Goal: Find contact information: Obtain details needed to contact an individual or organization

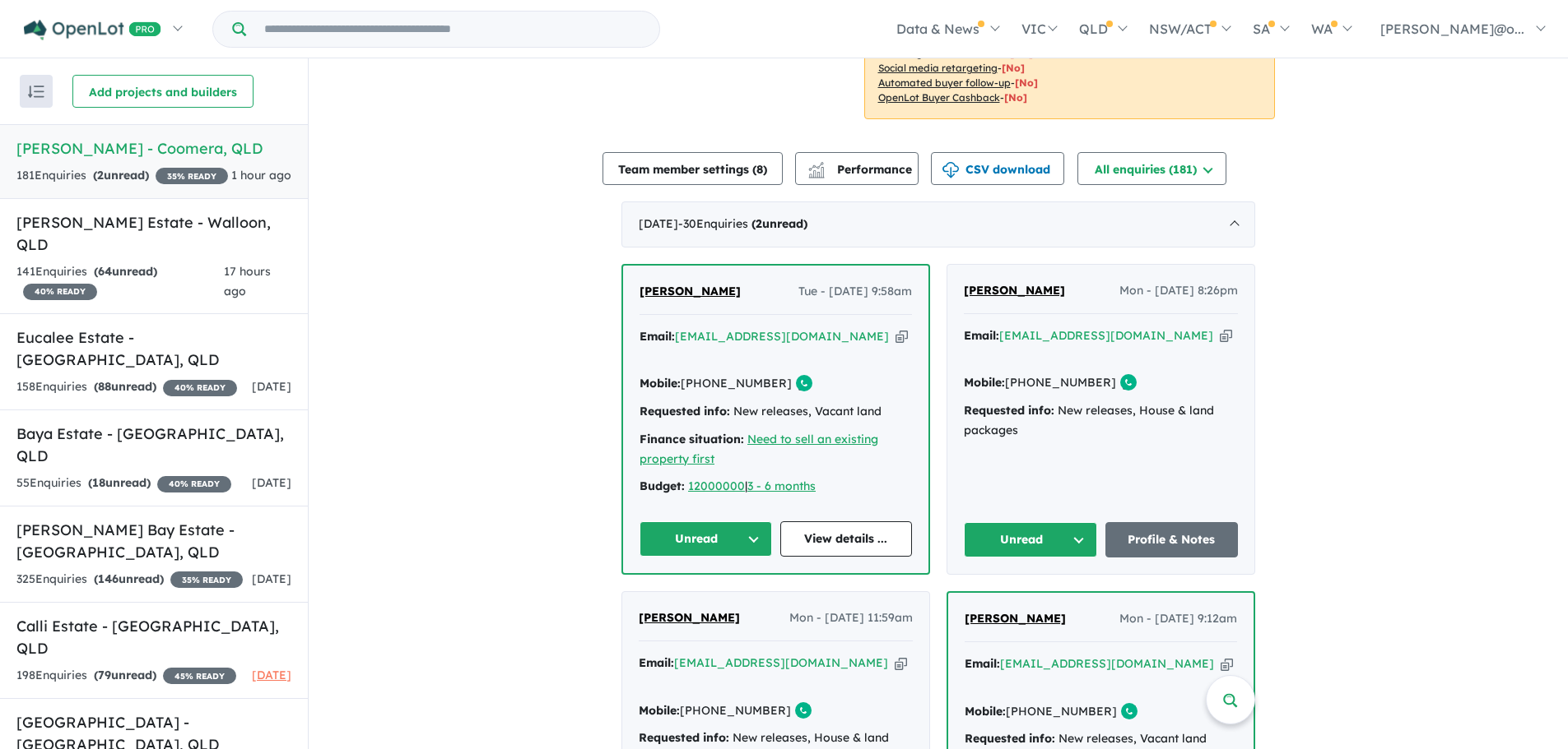
scroll to position [632, 0]
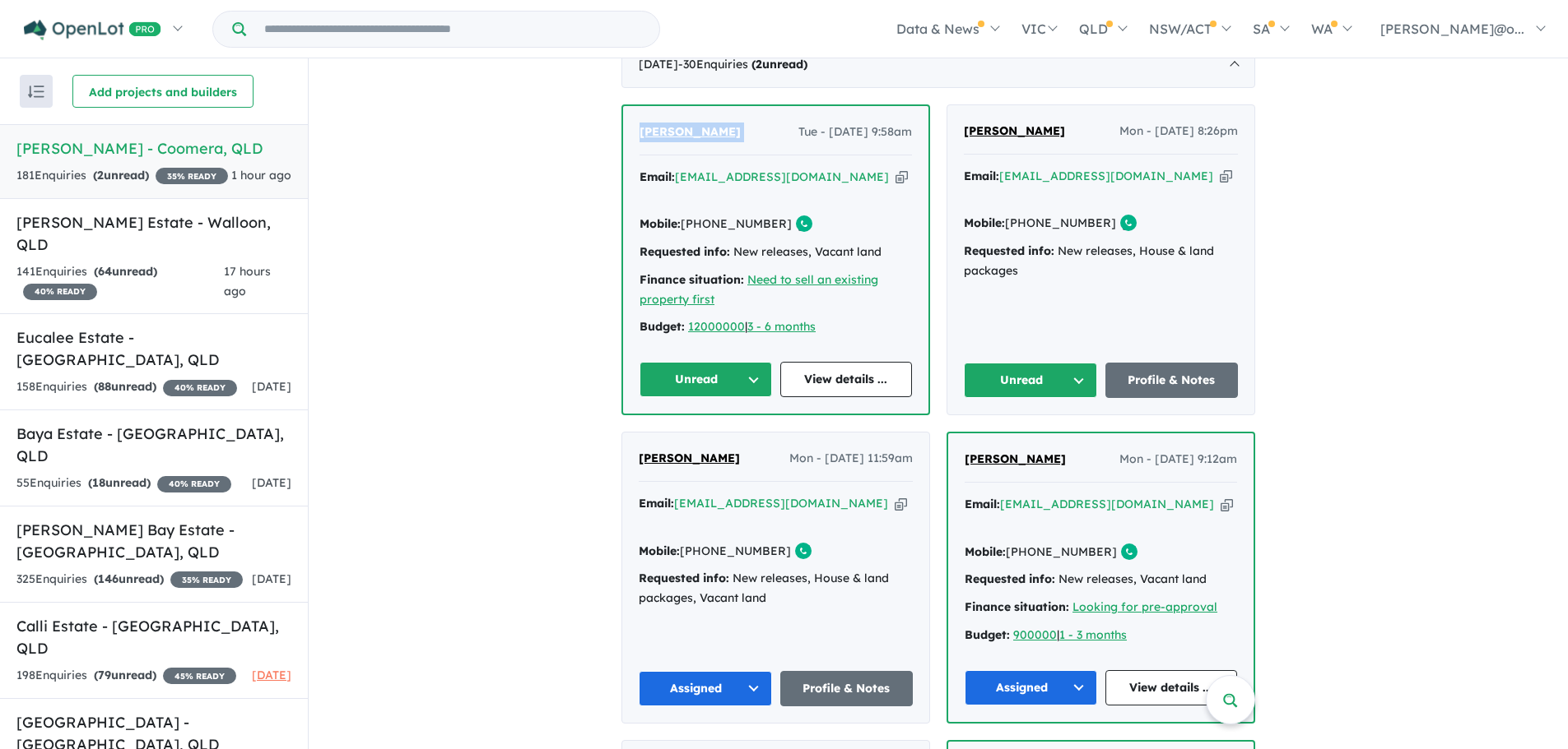
drag, startPoint x: 749, startPoint y: 121, endPoint x: 616, endPoint y: 114, distance: 133.2
copy span "[PERSON_NAME]"
click at [895, 168] on icon "button" at bounding box center [901, 177] width 12 height 17
copy span "[PERSON_NAME]"
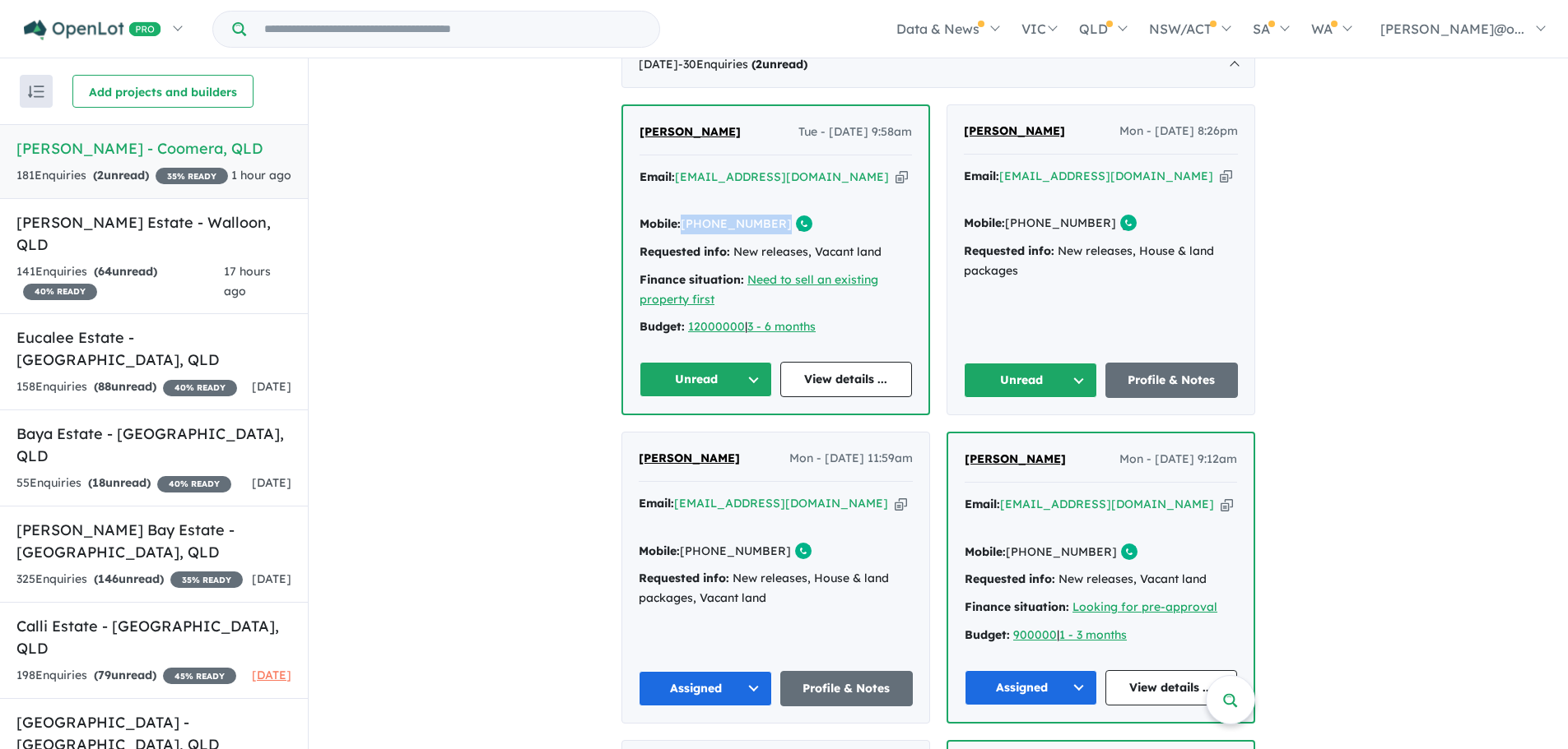
drag, startPoint x: 822, startPoint y: 192, endPoint x: 683, endPoint y: 200, distance: 139.2
click at [683, 215] on div "Mobile: [PHONE_NUMBER] Copied!" at bounding box center [776, 224] width 273 height 20
copy div "[PHONE_NUMBER] Copied!"
click at [730, 362] on button "Unread" at bounding box center [706, 379] width 132 height 35
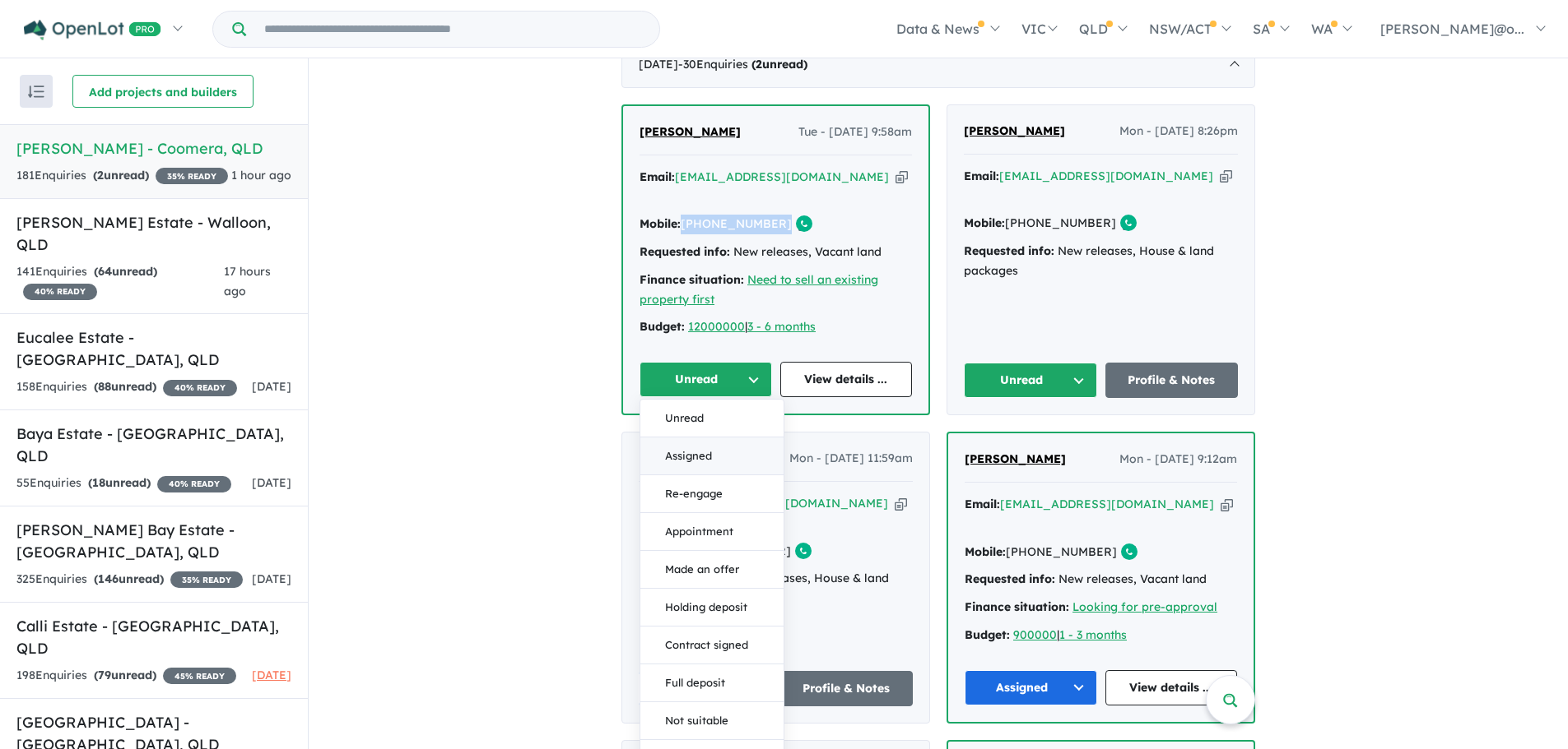
click at [724, 438] on button "Assigned" at bounding box center [712, 457] width 143 height 38
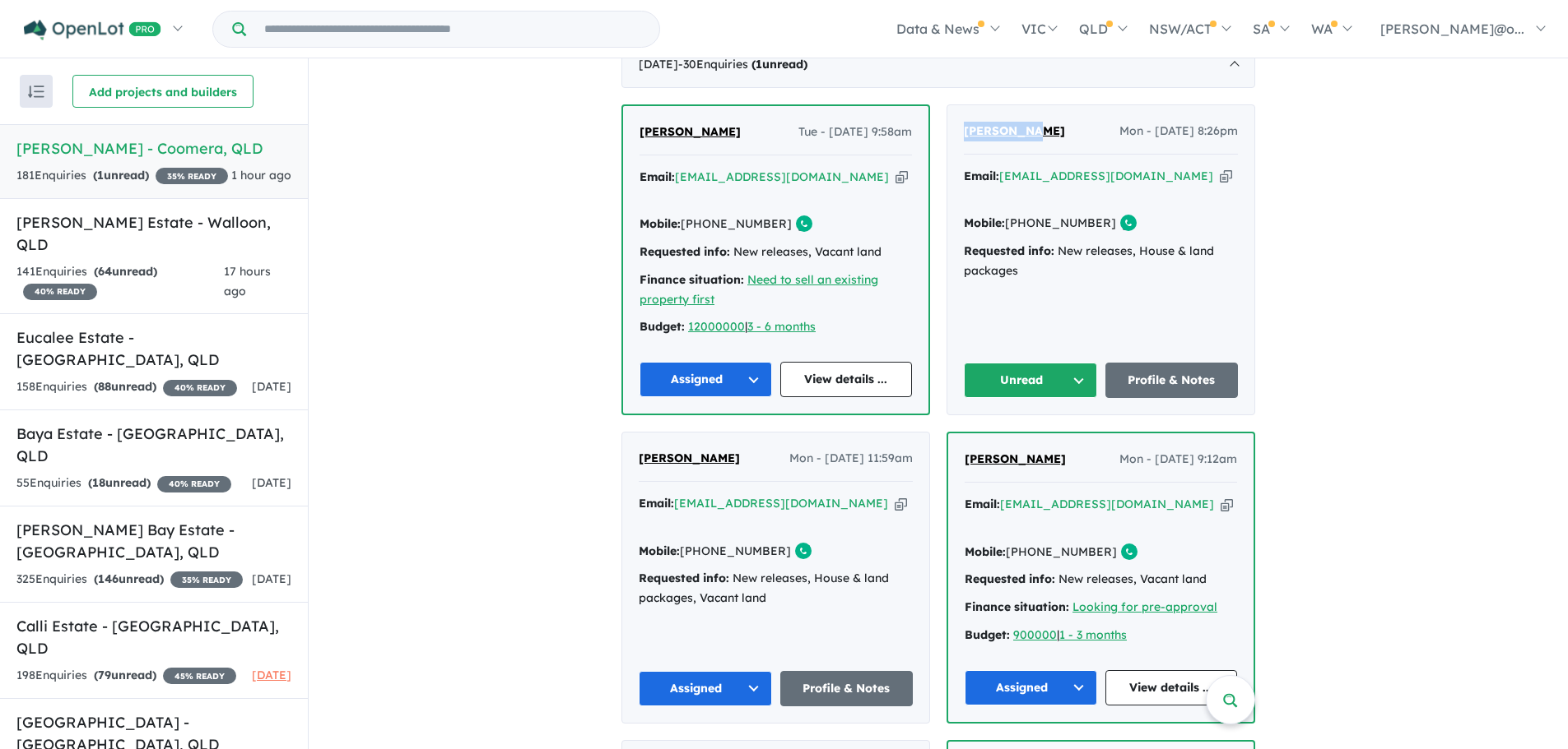
drag, startPoint x: 1049, startPoint y: 123, endPoint x: 954, endPoint y: 120, distance: 95.0
click at [954, 120] on div "[PERSON_NAME] - [DATE] 8:26pm Email: [EMAIL_ADDRESS][DOMAIN_NAME] Copied! Mobil…" at bounding box center [1101, 259] width 307 height 309
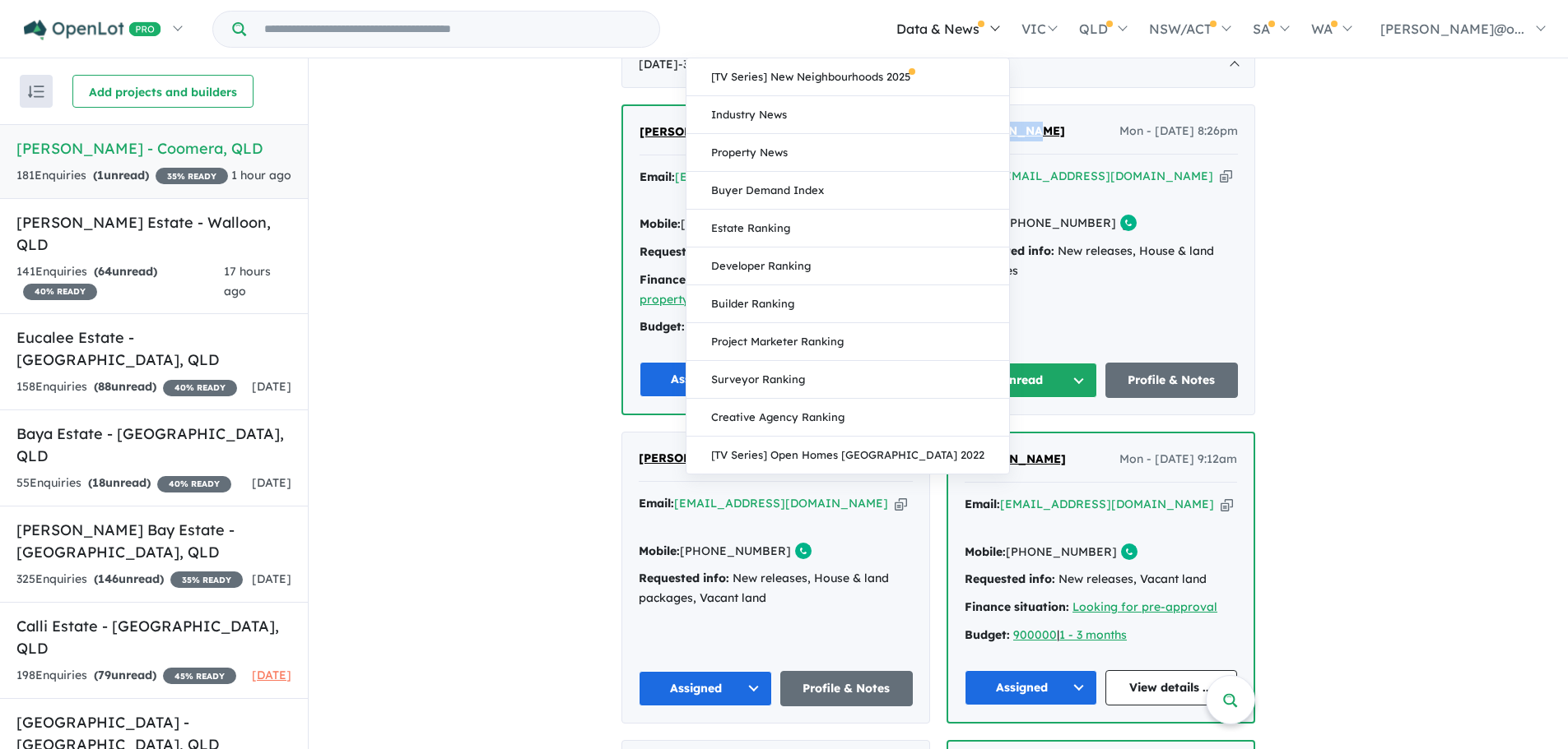
copy span "[PERSON_NAME]"
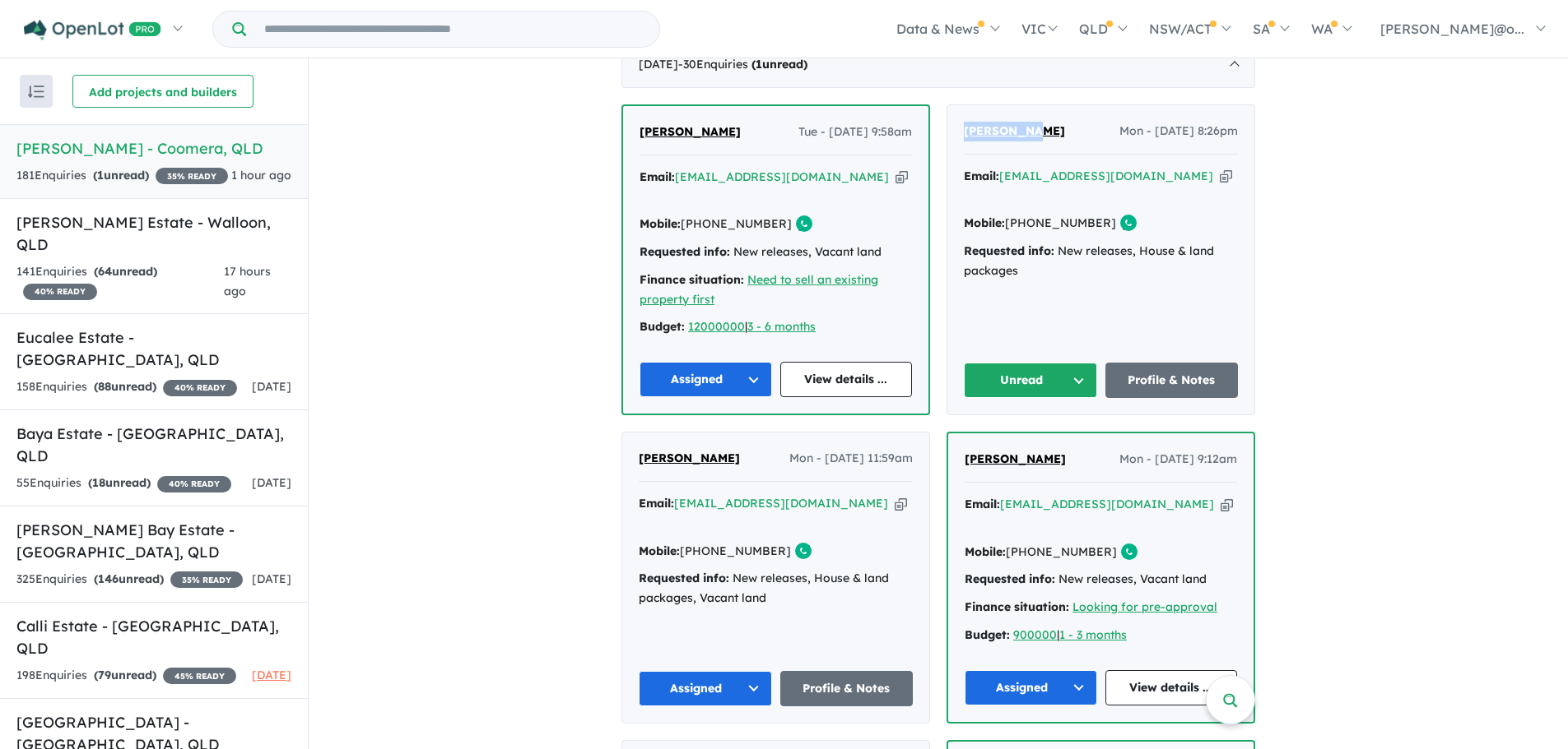
copy span "[PERSON_NAME]"
click at [1220, 167] on icon "button" at bounding box center [1225, 176] width 12 height 17
copy span "[PERSON_NAME]"
drag, startPoint x: 1146, startPoint y: 192, endPoint x: 1008, endPoint y: 194, distance: 138.0
click at [1008, 214] on div "Mobile: [PHONE_NUMBER] Copied!" at bounding box center [1101, 223] width 274 height 20
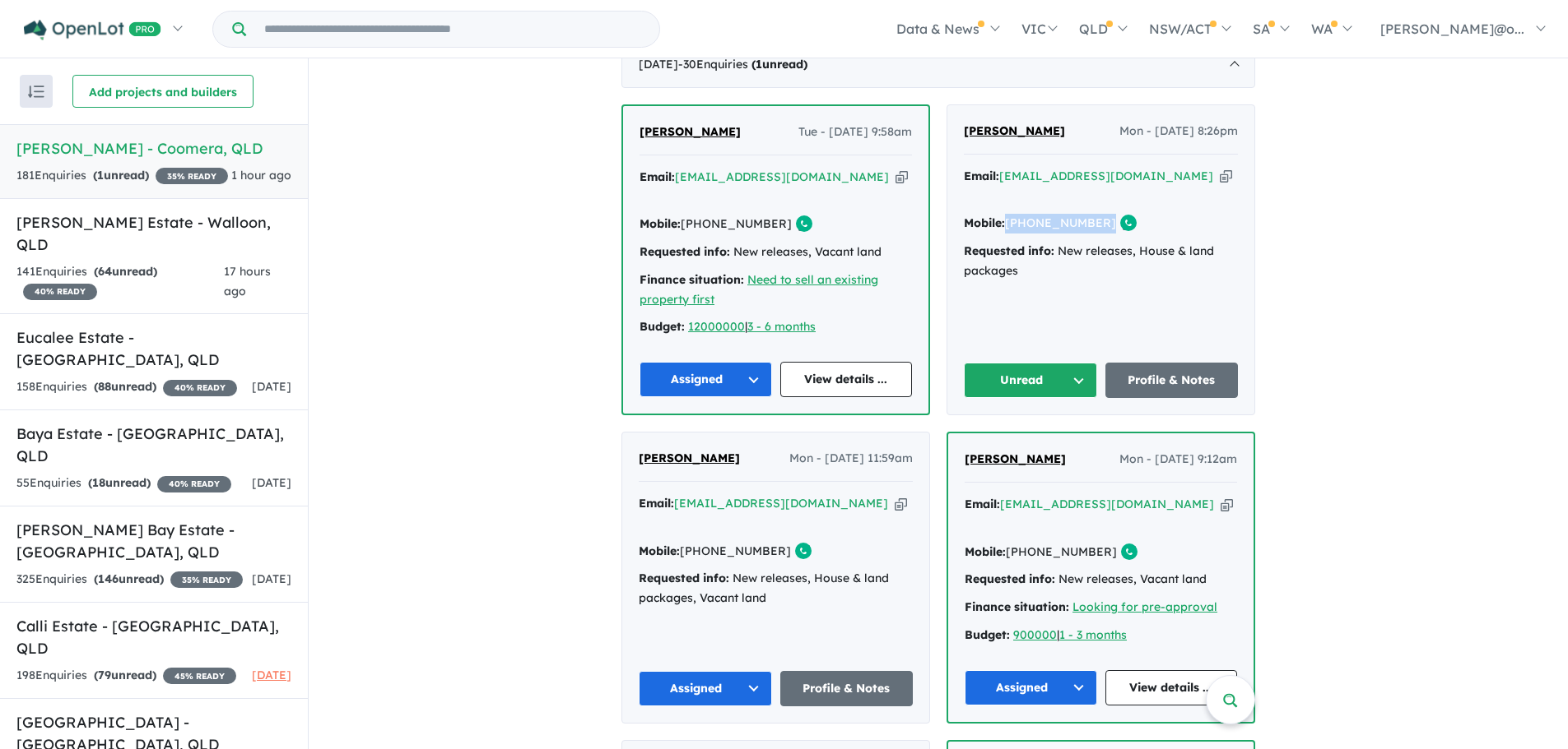
copy div "[PHONE_NUMBER] Copied!"
click at [1078, 363] on button "Unread" at bounding box center [1030, 380] width 133 height 35
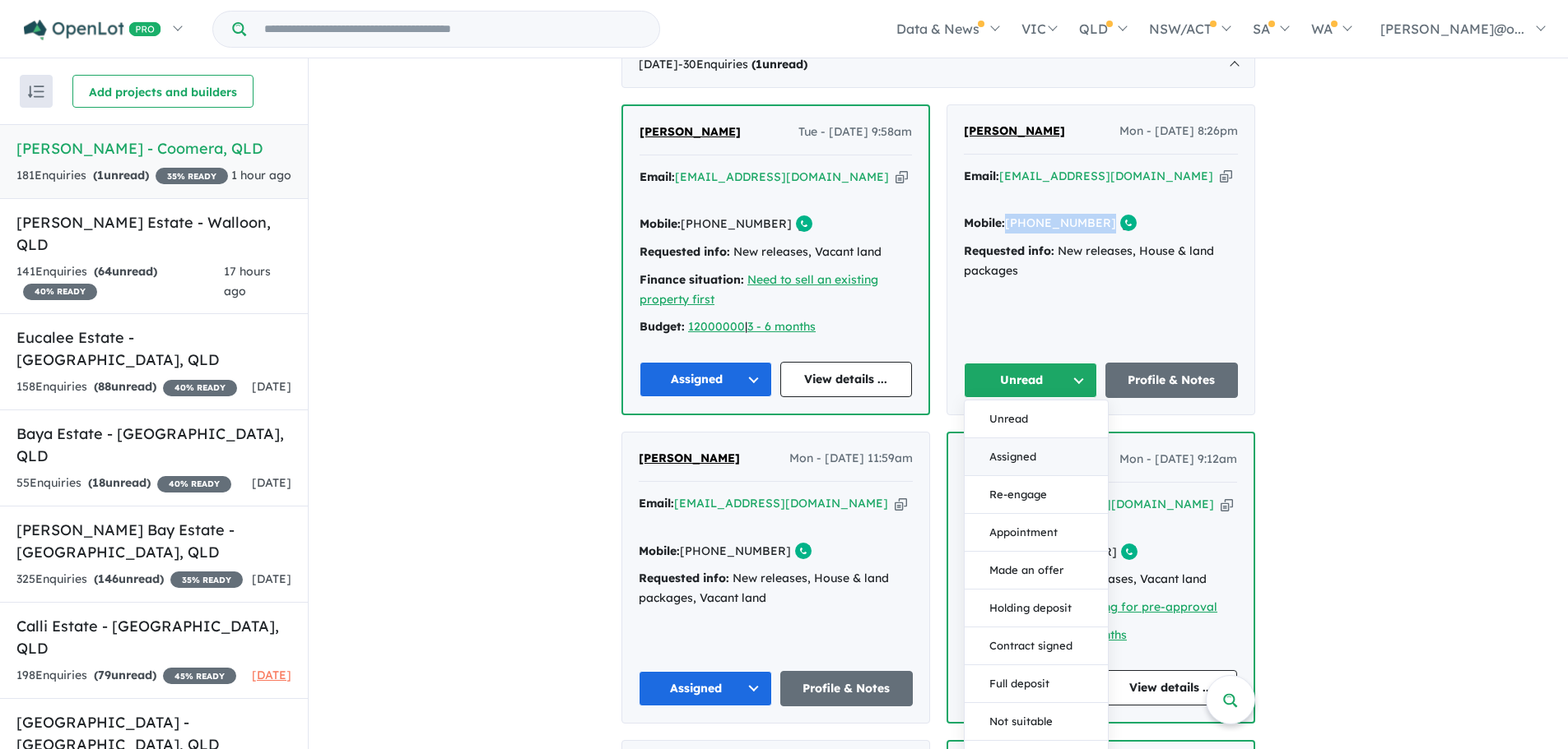
click at [1048, 439] on button "Assigned" at bounding box center [1035, 458] width 143 height 38
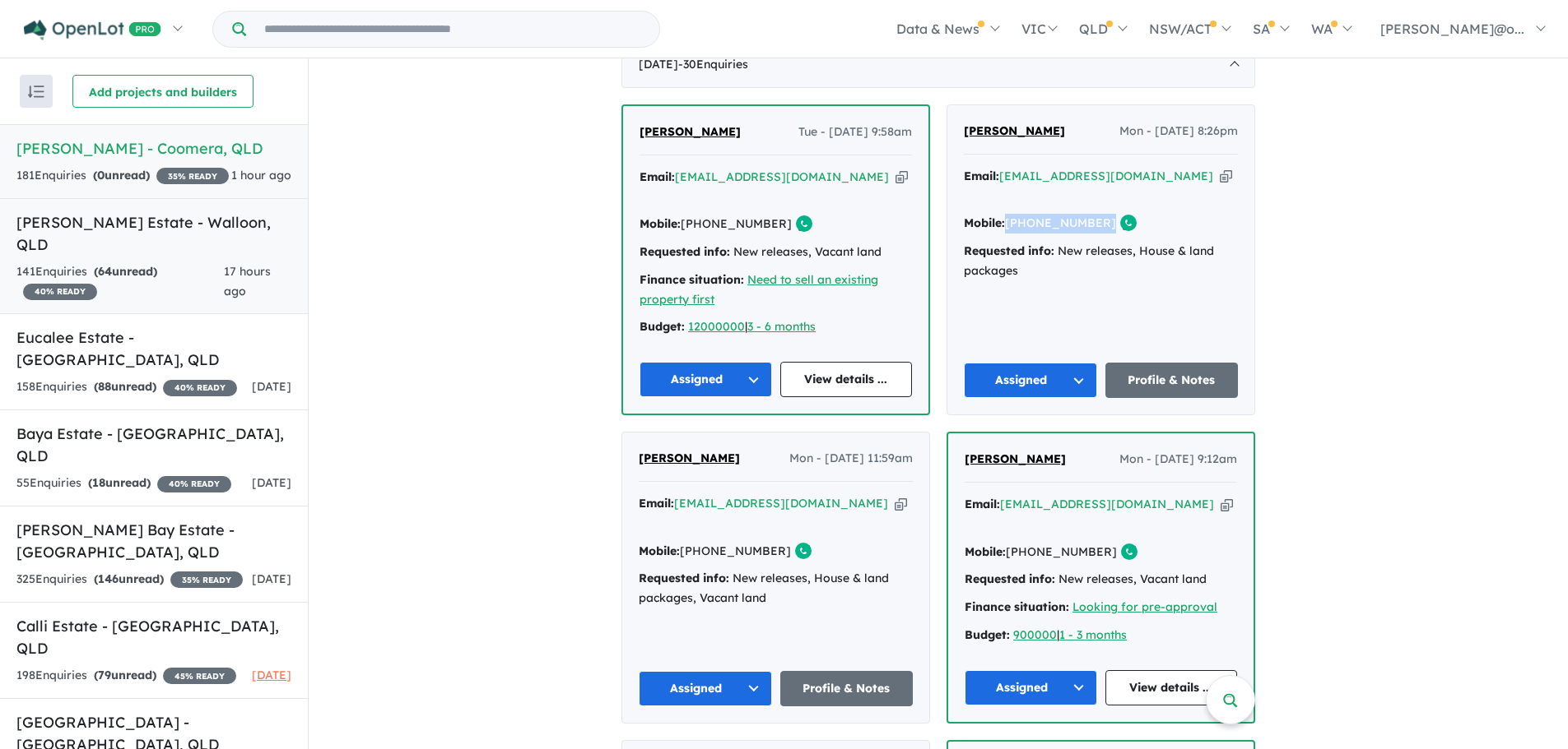
click at [133, 262] on div "141 Enquir ies ( 64 unread) 40 % READY" at bounding box center [119, 282] width 207 height 40
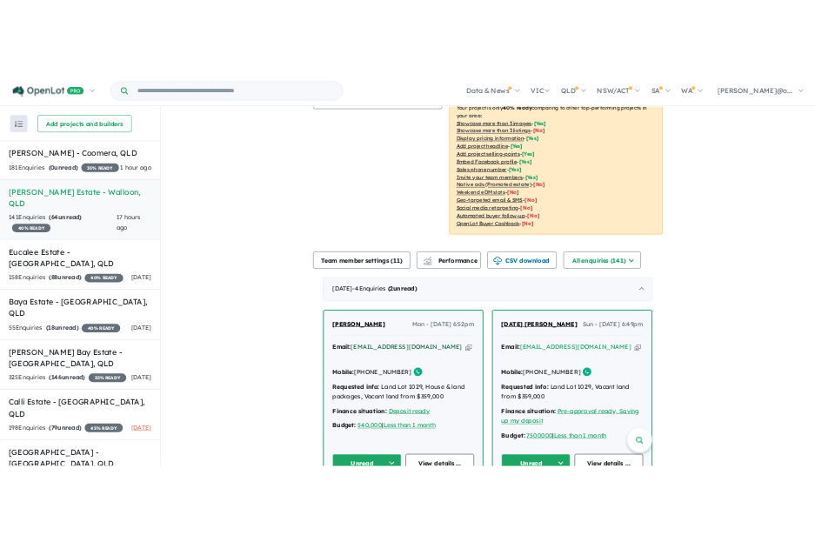
scroll to position [300, 0]
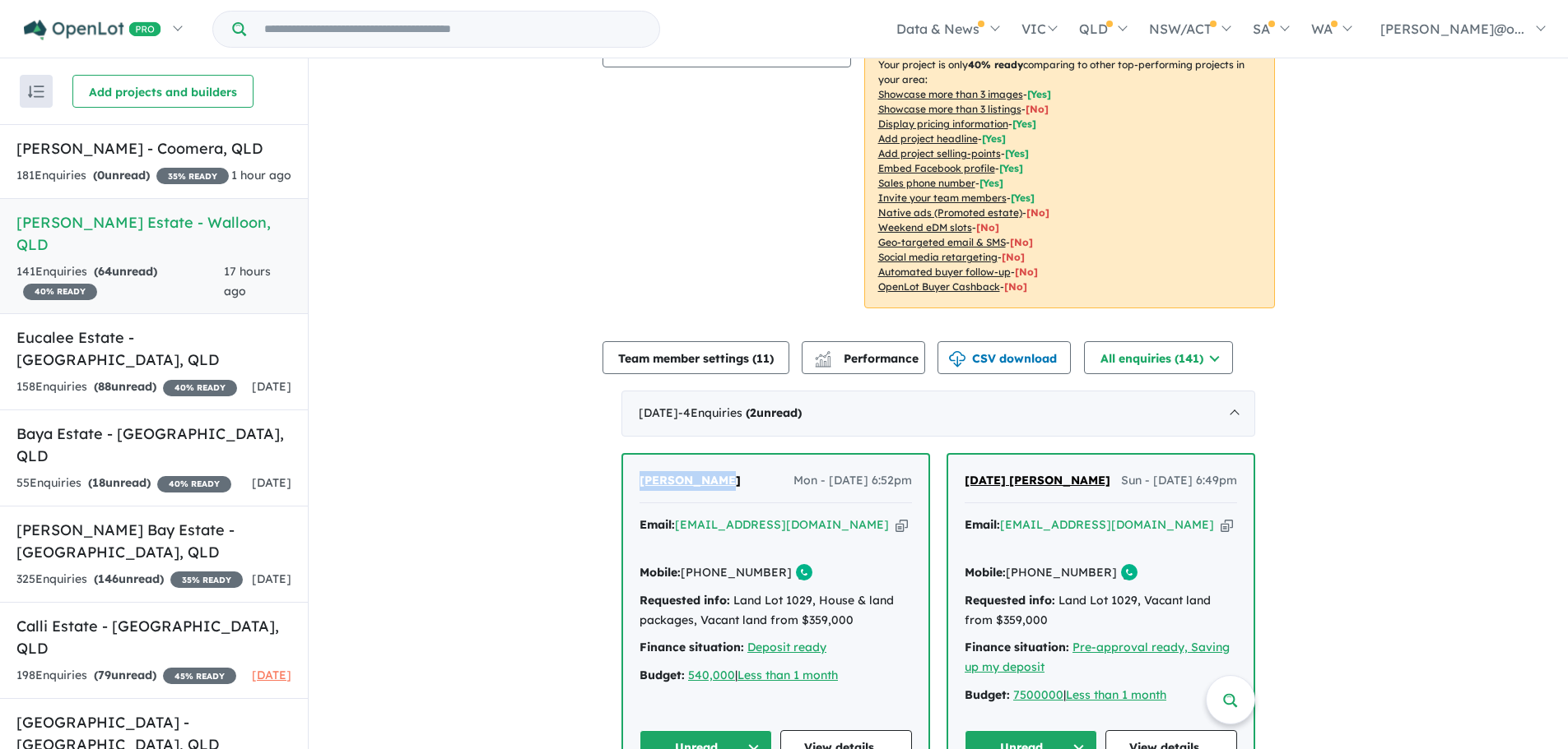
drag, startPoint x: 722, startPoint y: 480, endPoint x: 566, endPoint y: 480, distance: 156.0
copy span "[PERSON_NAME]"
click at [895, 526] on icon "button" at bounding box center [901, 525] width 12 height 17
copy span "[PERSON_NAME]"
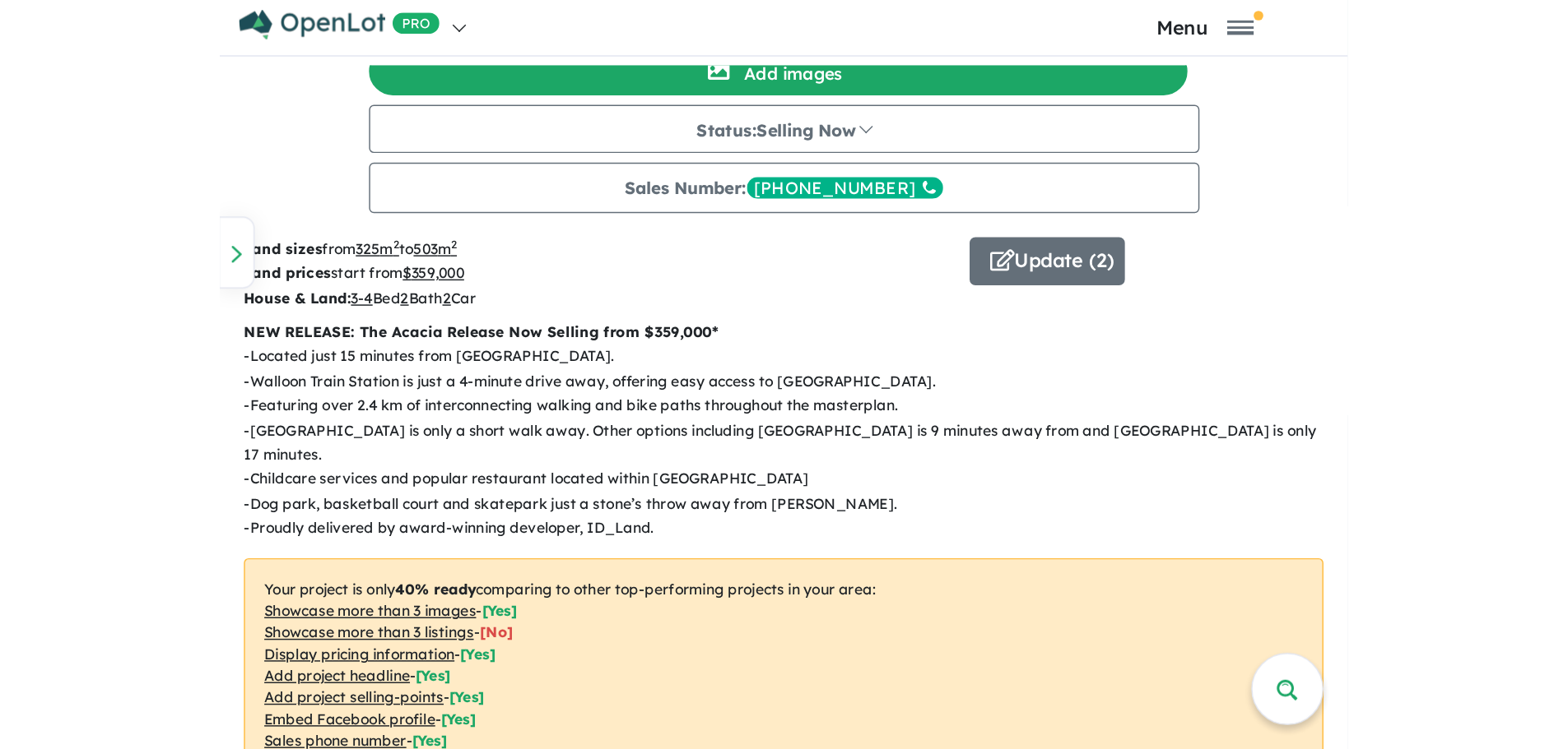
scroll to position [0, 0]
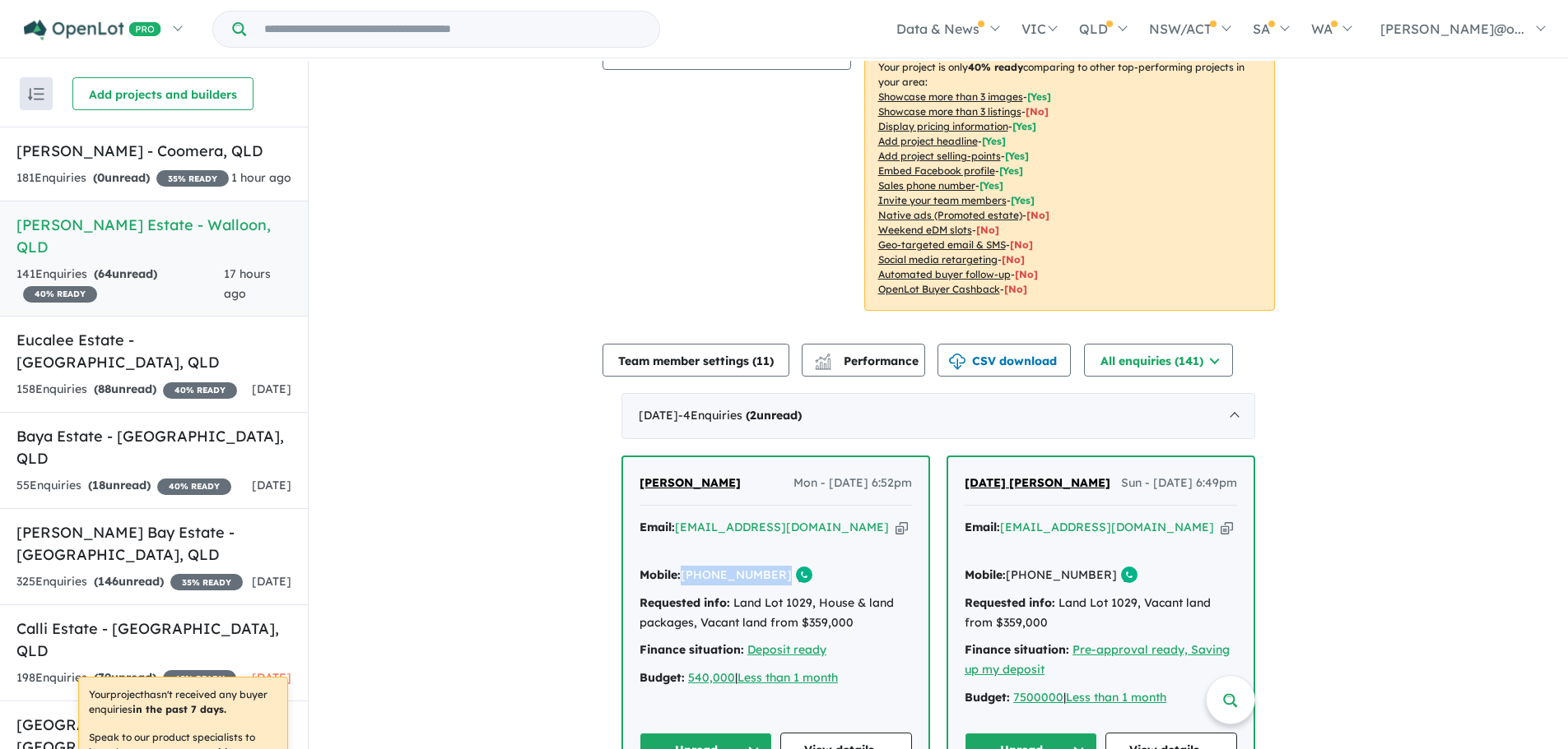
drag, startPoint x: 800, startPoint y: 552, endPoint x: 678, endPoint y: 559, distance: 122.2
click at [678, 566] on div "Mobile: [PHONE_NUMBER] Copied!" at bounding box center [776, 575] width 273 height 20
copy div "[PHONE_NUMBER] Copied!"
drag, startPoint x: 1057, startPoint y: 485, endPoint x: 916, endPoint y: 487, distance: 141.0
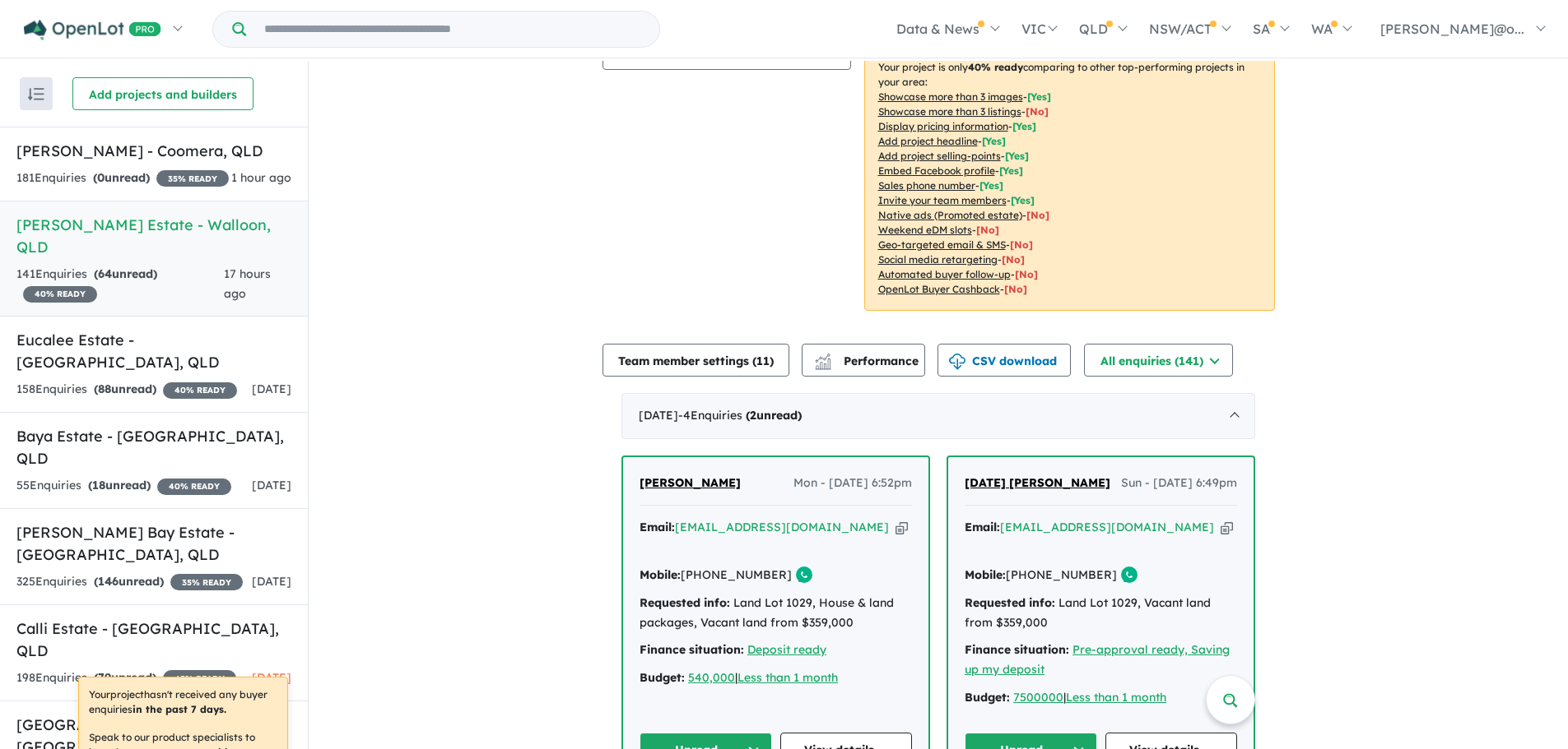
click at [1077, 491] on div "[DATE] [PERSON_NAME] Sun - [DATE] 6:49pm" at bounding box center [1101, 490] width 273 height 33
drag, startPoint x: 1056, startPoint y: 479, endPoint x: 964, endPoint y: 484, distance: 92.1
click at [964, 484] on div "[DATE] [PERSON_NAME] Sun - [DATE] 6:49pm" at bounding box center [1101, 490] width 273 height 33
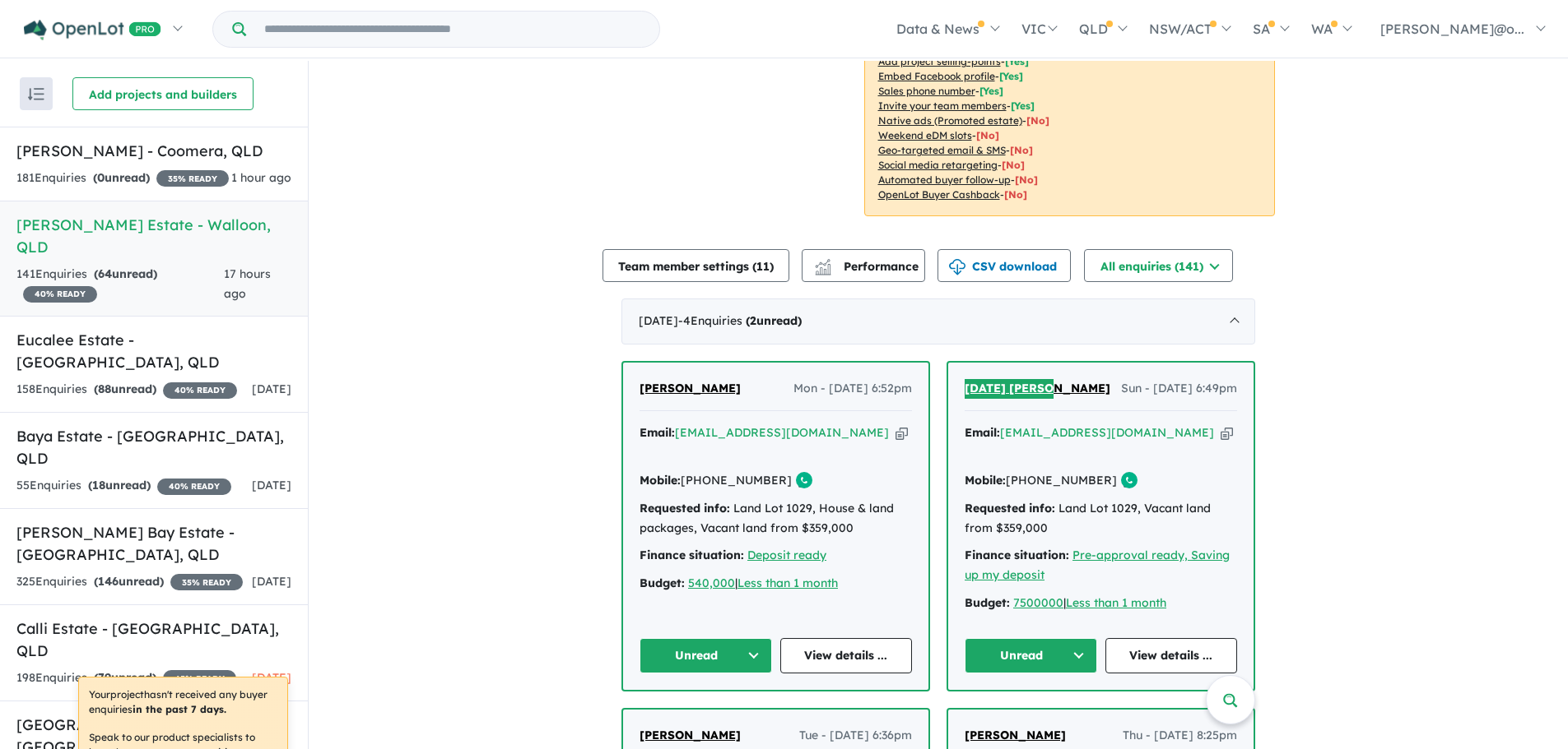
scroll to position [408, 0]
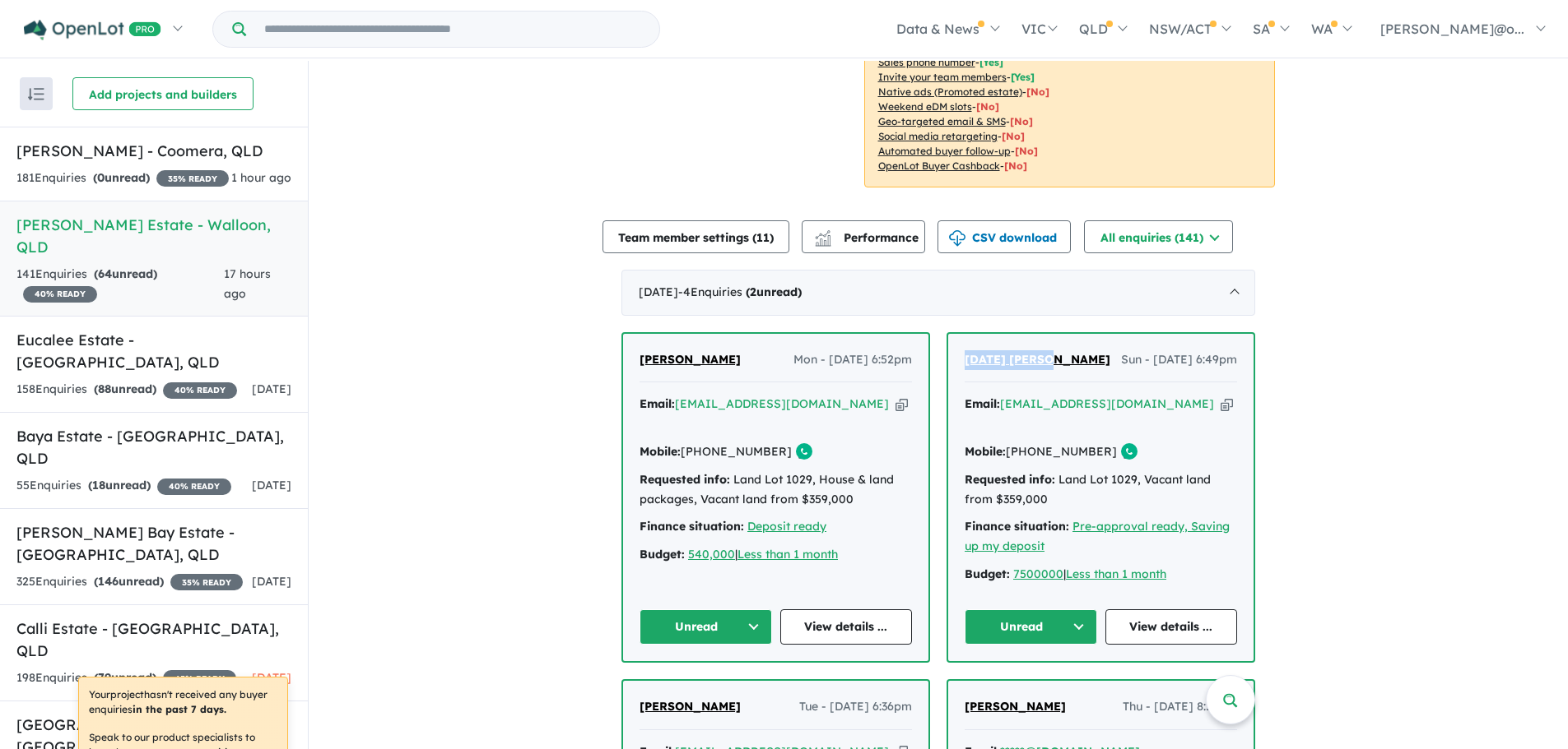
click at [1073, 609] on button "Unread" at bounding box center [1031, 626] width 132 height 35
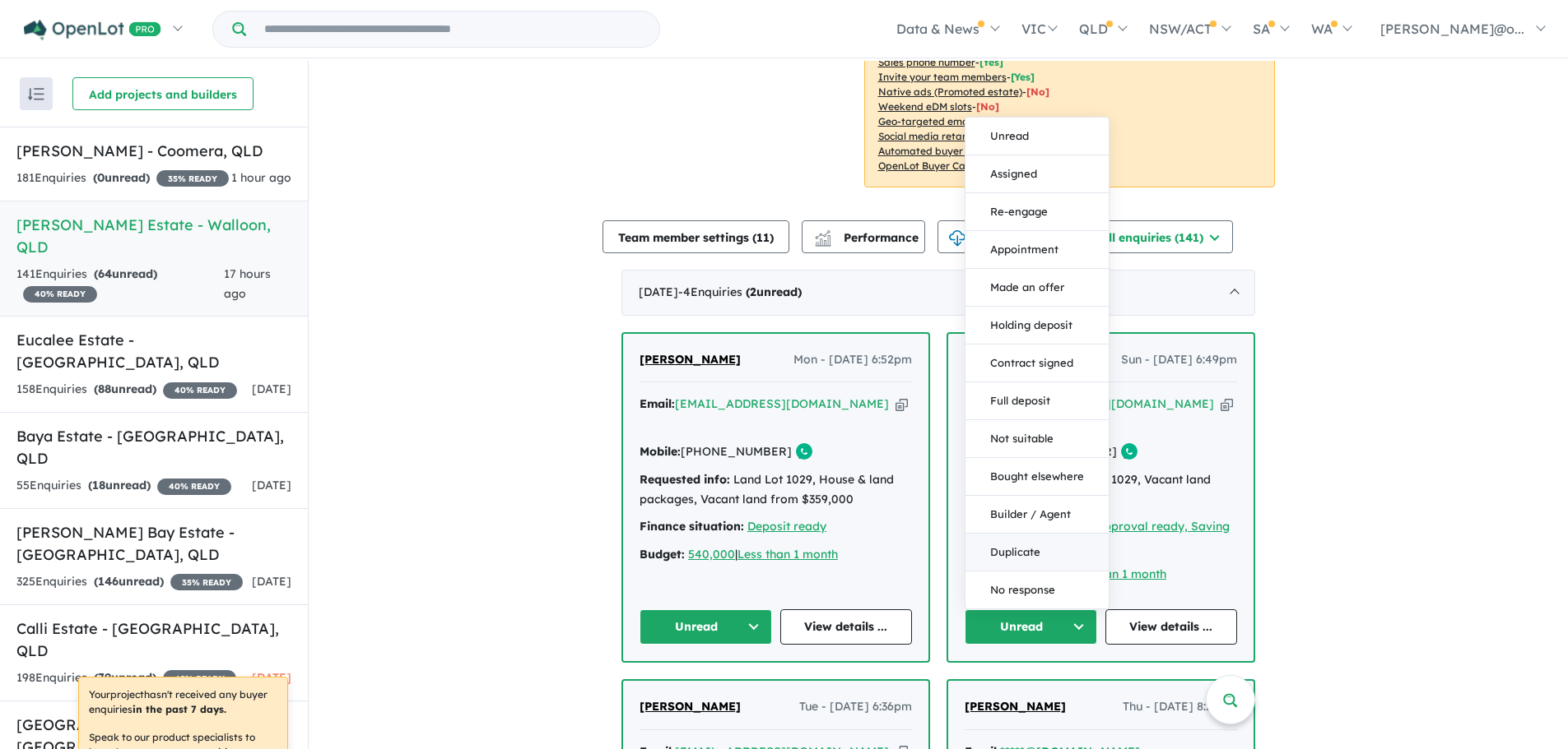
click at [1034, 533] on button "Duplicate" at bounding box center [1036, 552] width 143 height 38
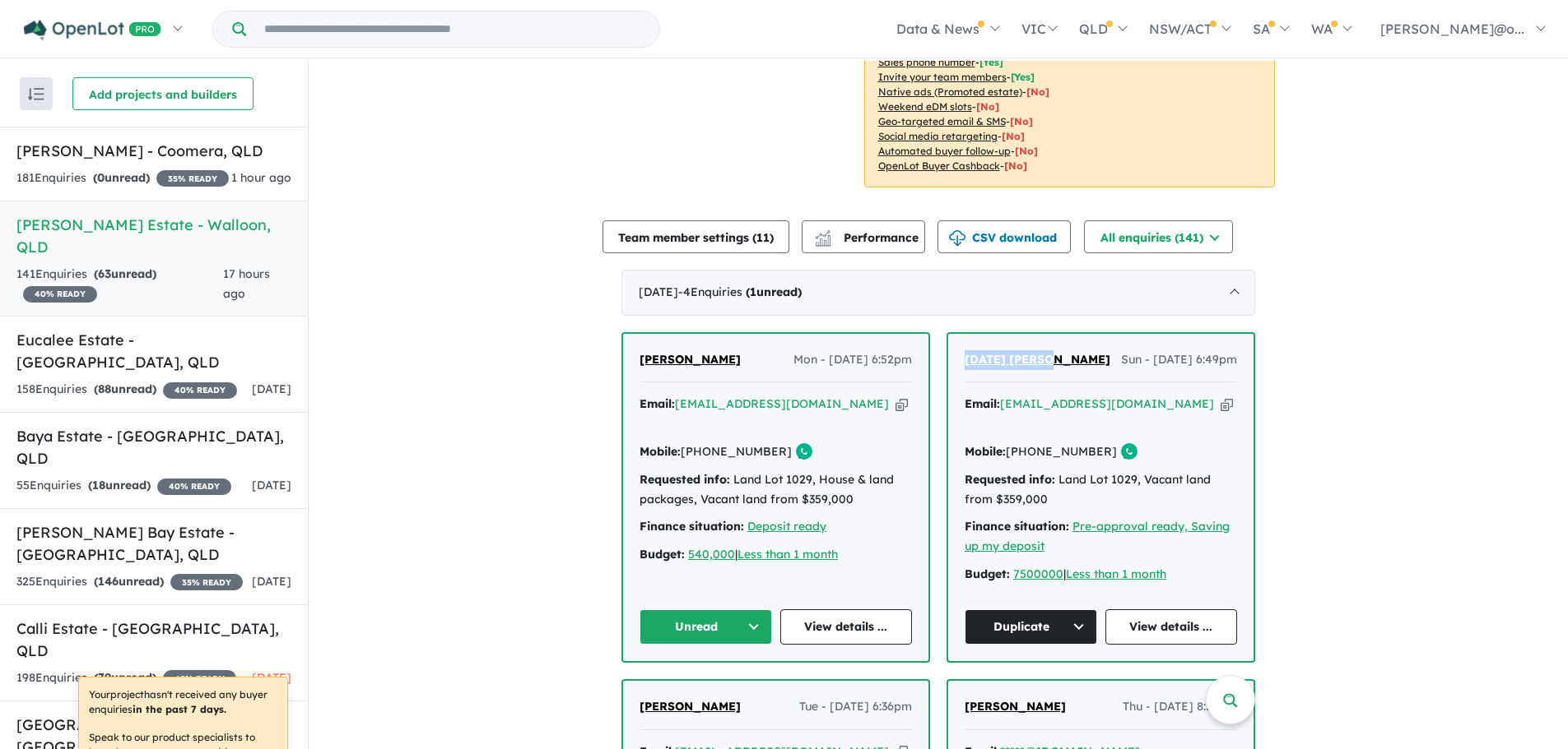
click at [745, 609] on button "Unread" at bounding box center [706, 626] width 132 height 35
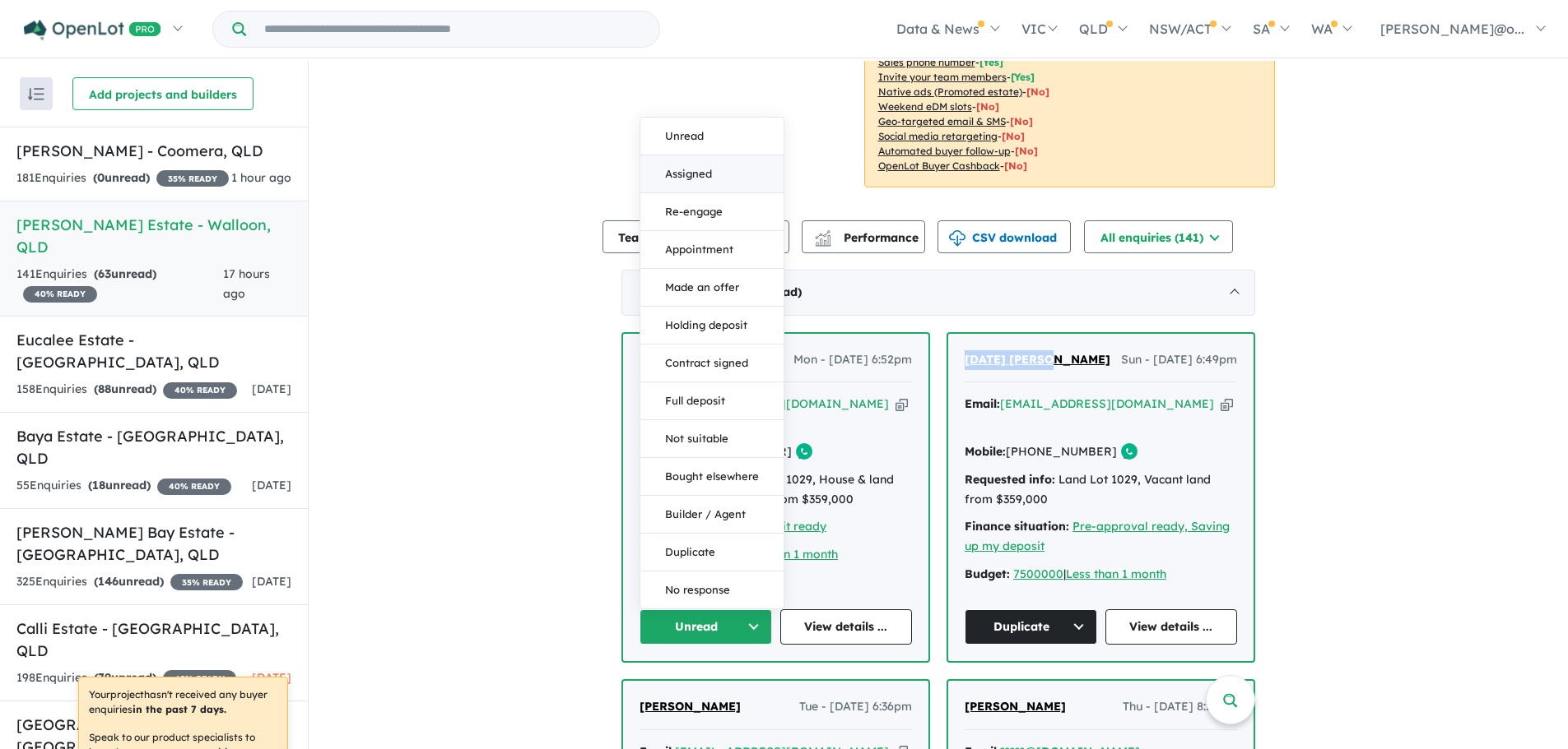
click at [698, 155] on button "Assigned" at bounding box center [712, 174] width 143 height 38
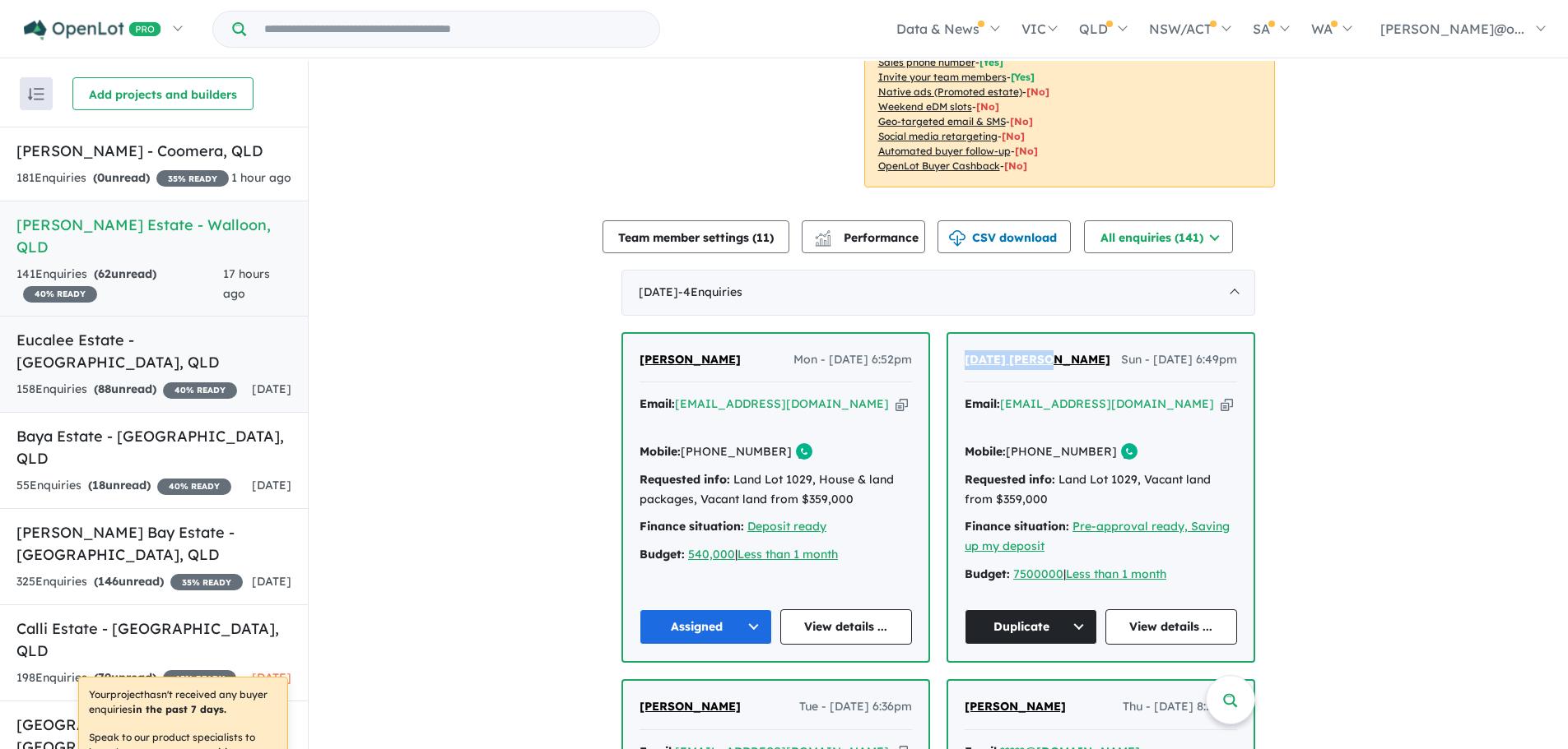
click at [181, 380] on div "158 Enquir ies ( 88 unread) 40 % READY" at bounding box center [126, 390] width 220 height 20
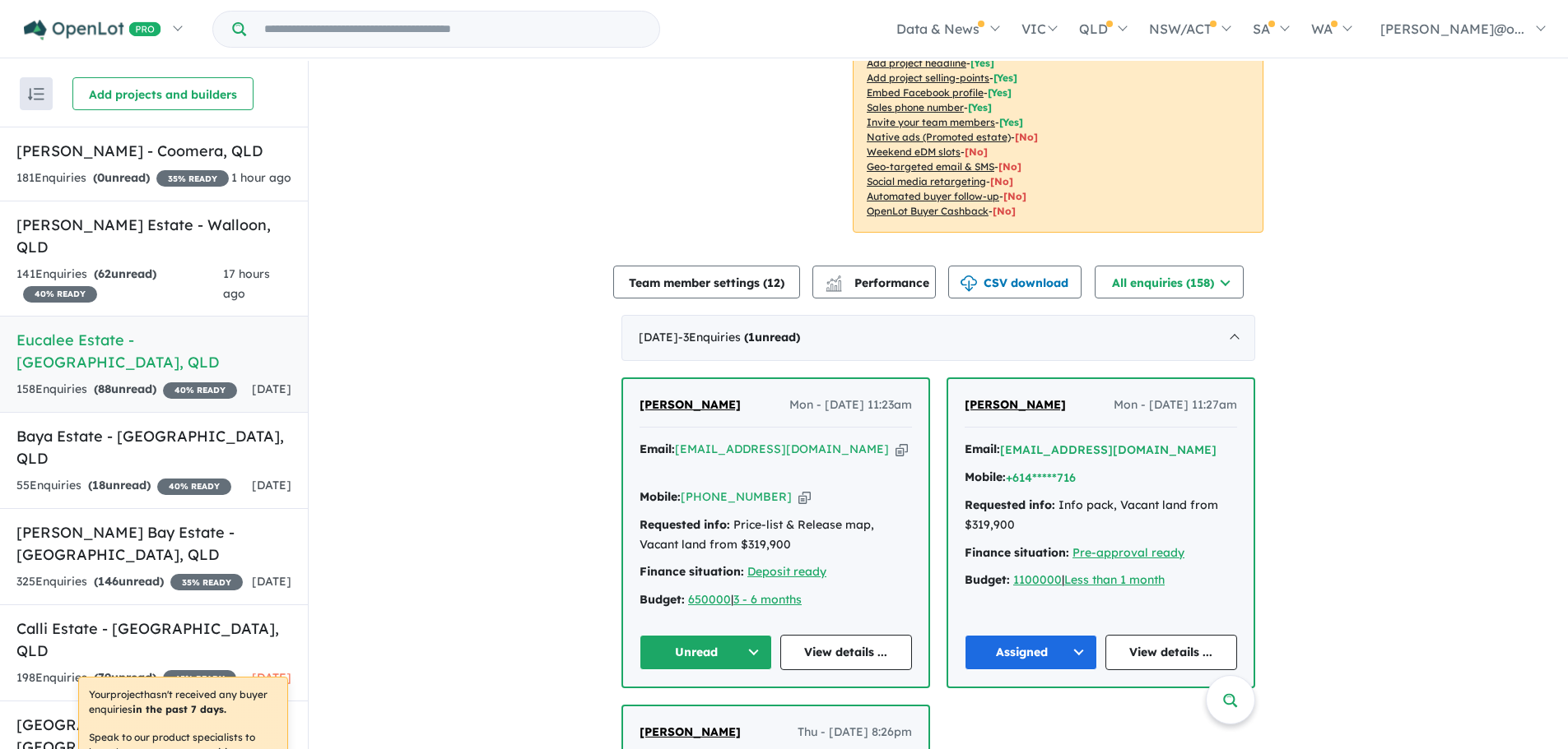
scroll to position [364, 0]
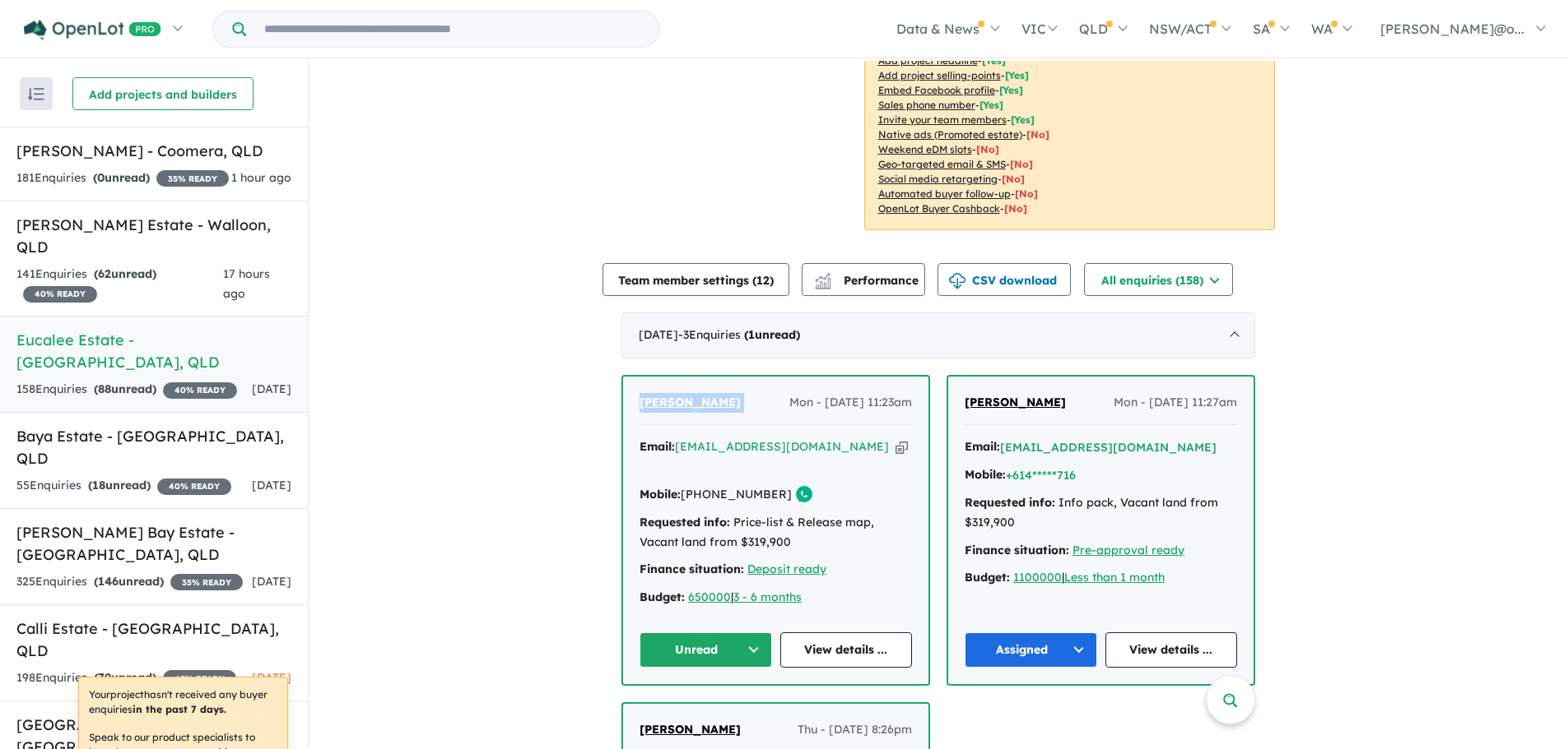
drag, startPoint x: 740, startPoint y: 407, endPoint x: 611, endPoint y: 389, distance: 130.2
click at [895, 445] on icon "button" at bounding box center [901, 447] width 12 height 17
drag, startPoint x: 767, startPoint y: 475, endPoint x: 683, endPoint y: 481, distance: 84.2
click at [683, 487] on link "[PHONE_NUMBER]" at bounding box center [735, 495] width 111 height 15
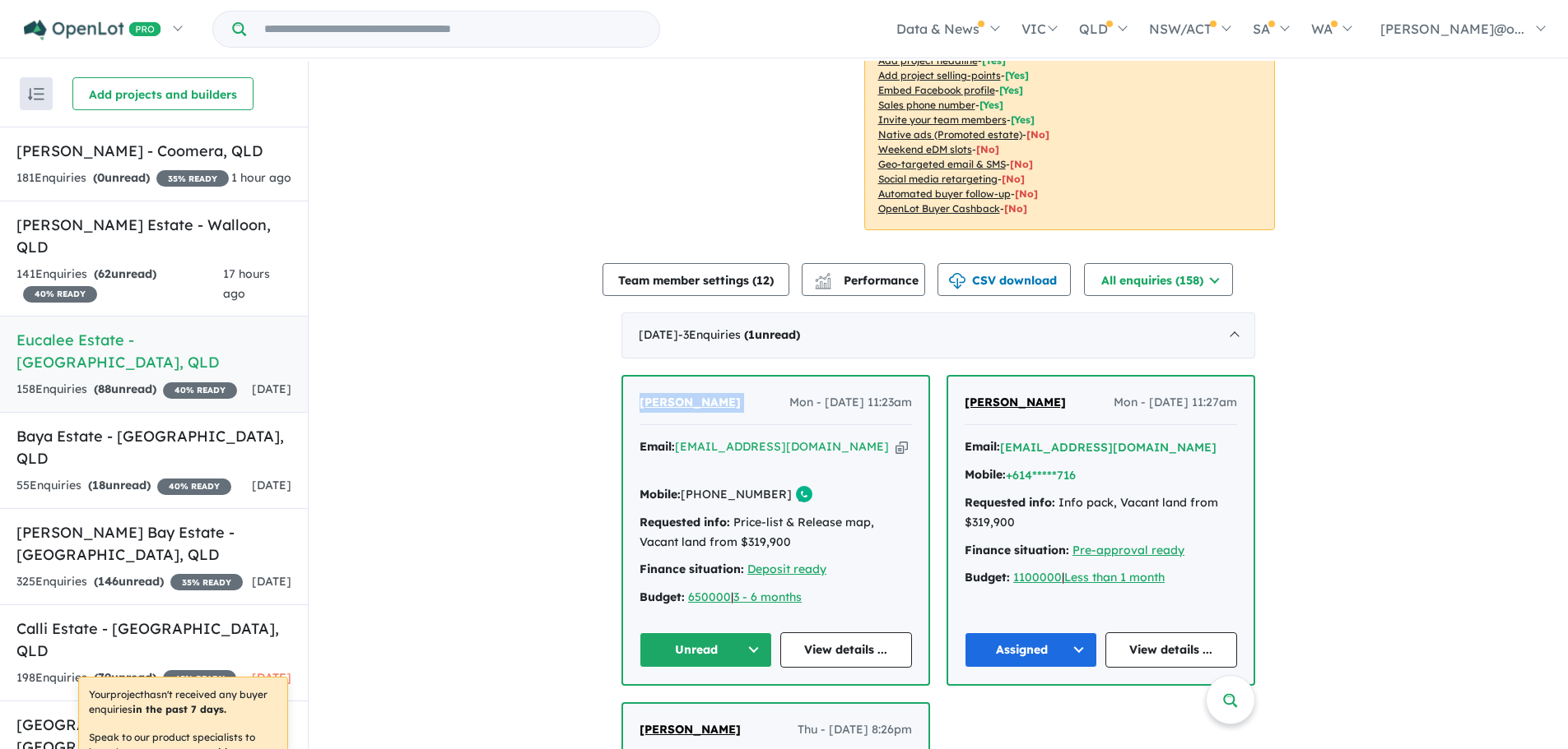
click at [695, 634] on button "Unread" at bounding box center [706, 650] width 132 height 35
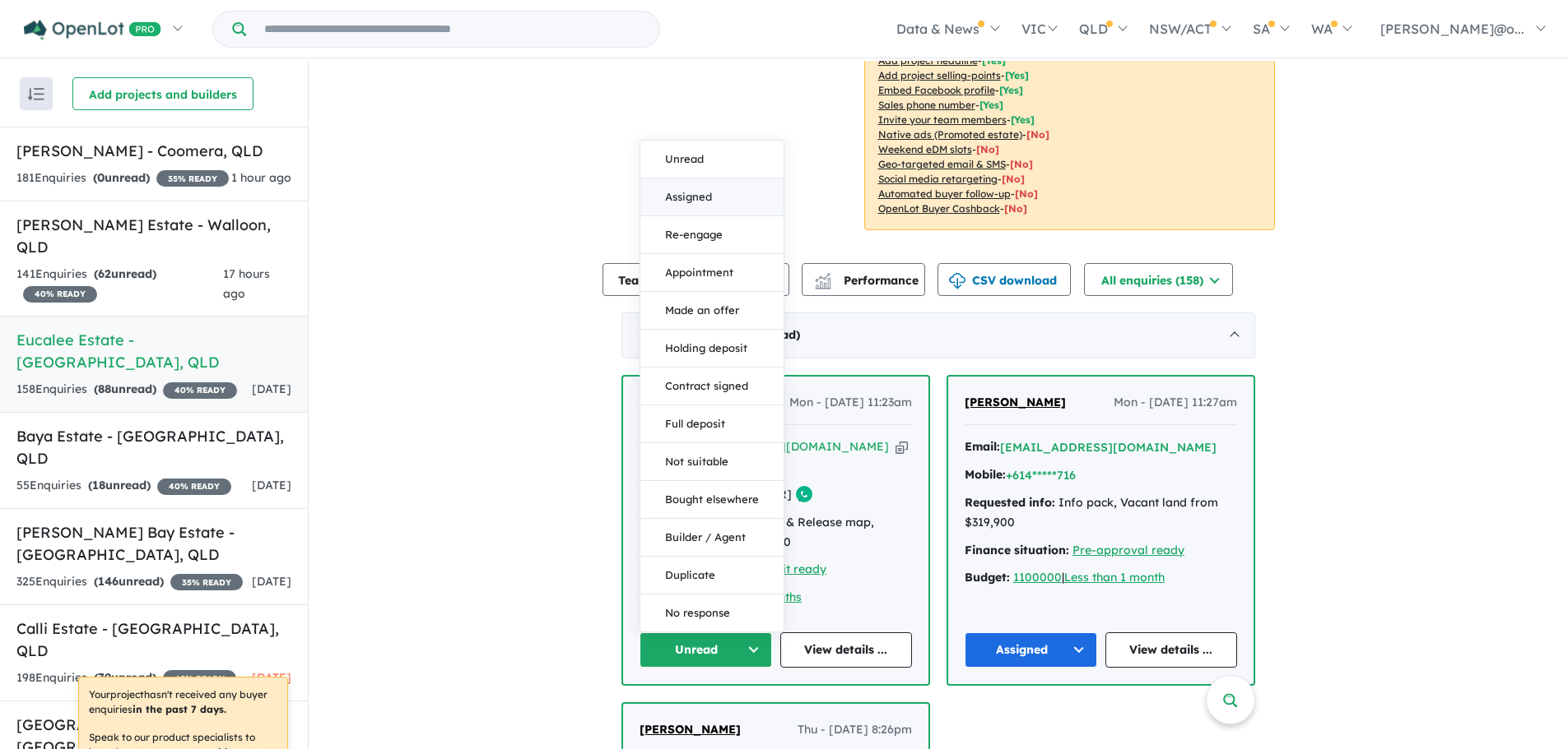
click at [700, 179] on button "Assigned" at bounding box center [712, 198] width 143 height 38
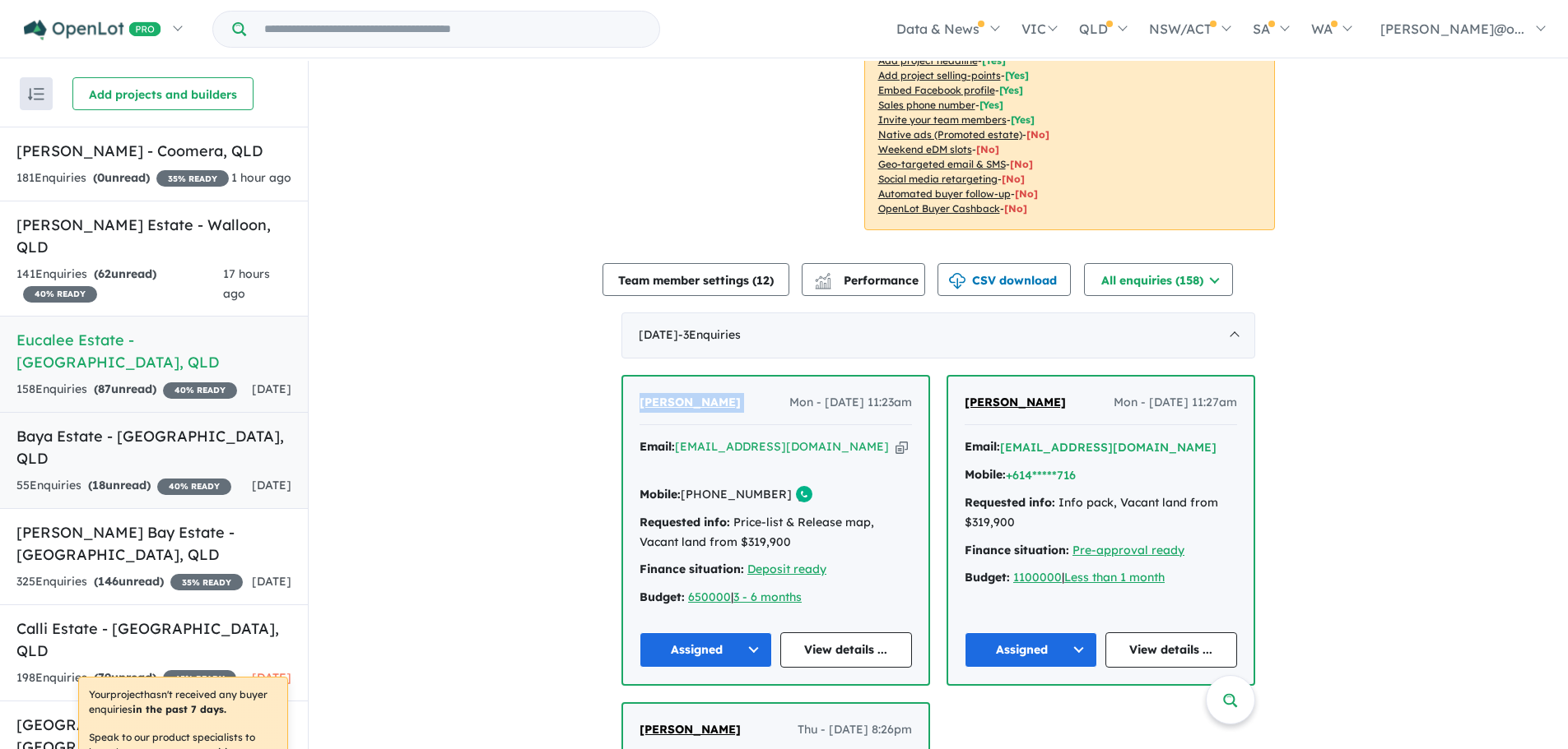
click at [149, 477] on div "55 Enquir ies ( 18 unread) 40 % READY" at bounding box center [123, 486] width 215 height 20
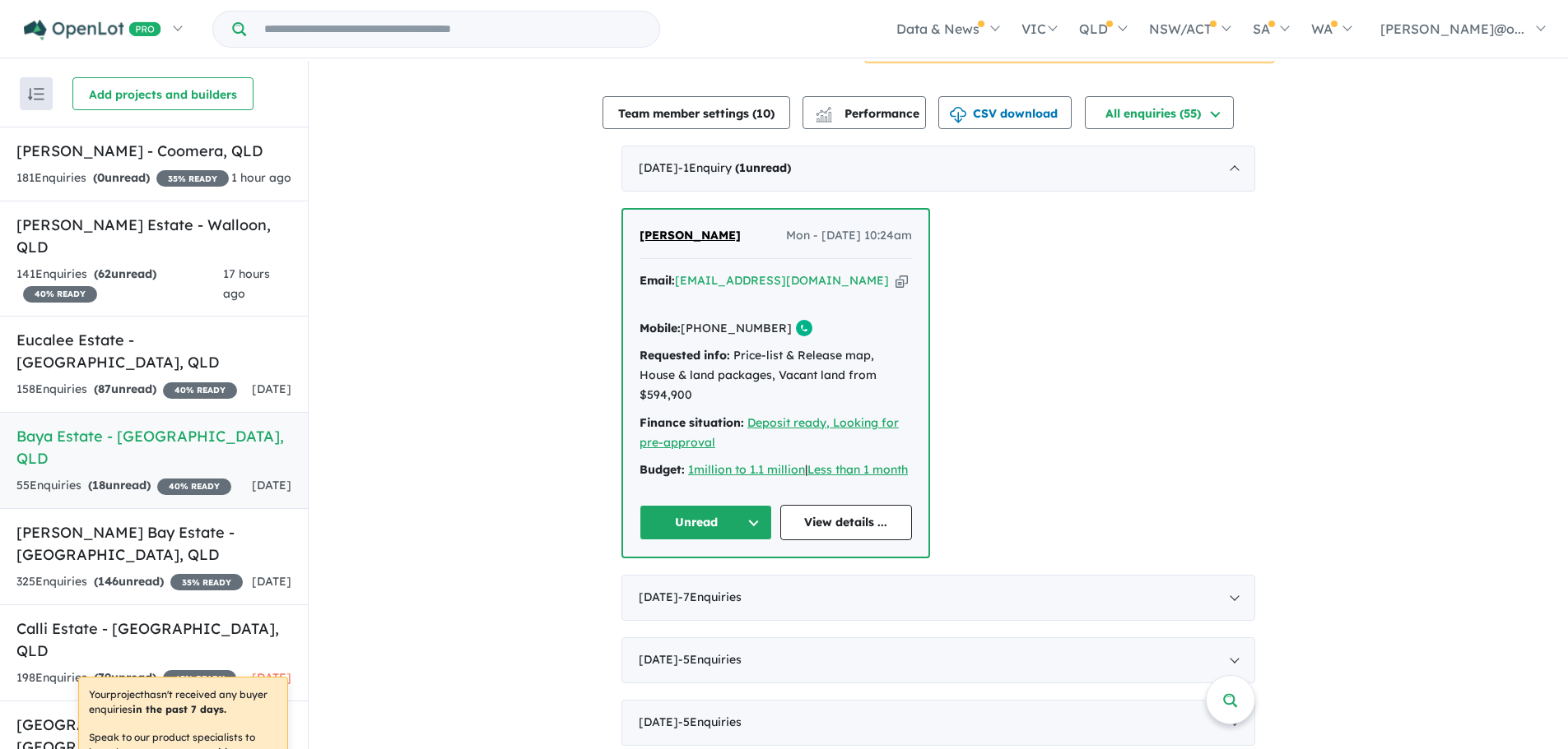
scroll to position [514, 0]
drag, startPoint x: 756, startPoint y: 236, endPoint x: 604, endPoint y: 239, distance: 152.0
click at [604, 239] on div "View 7 projects in your account [GEOGRAPHIC_DATA] - [GEOGRAPHIC_DATA] 40 % READ…" at bounding box center [938, 342] width 1260 height 1589
drag, startPoint x: 742, startPoint y: 504, endPoint x: 740, endPoint y: 521, distance: 17.1
click at [742, 509] on button "Unread" at bounding box center [706, 523] width 132 height 35
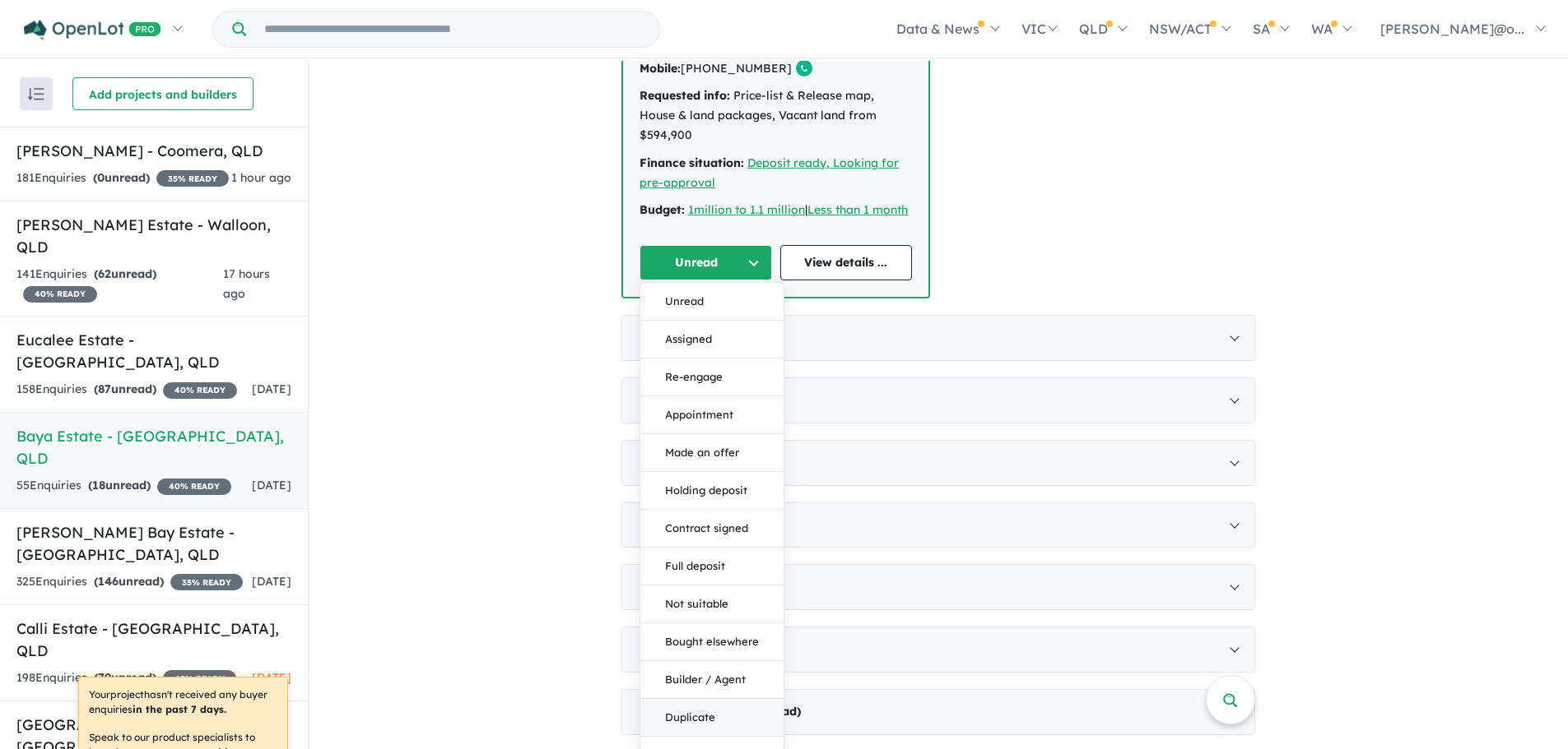
scroll to position [792, 0]
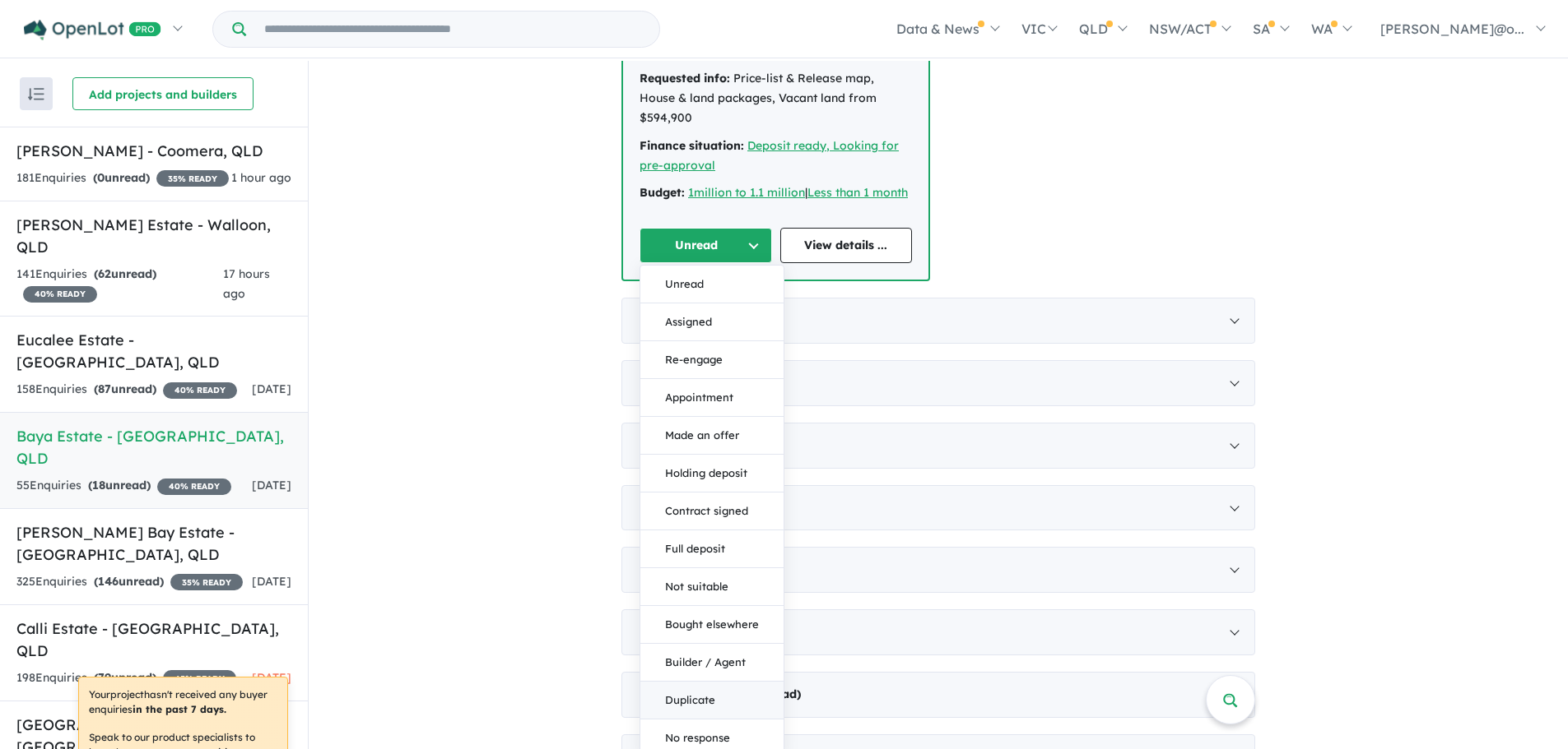
click at [692, 685] on button "Duplicate" at bounding box center [712, 701] width 143 height 38
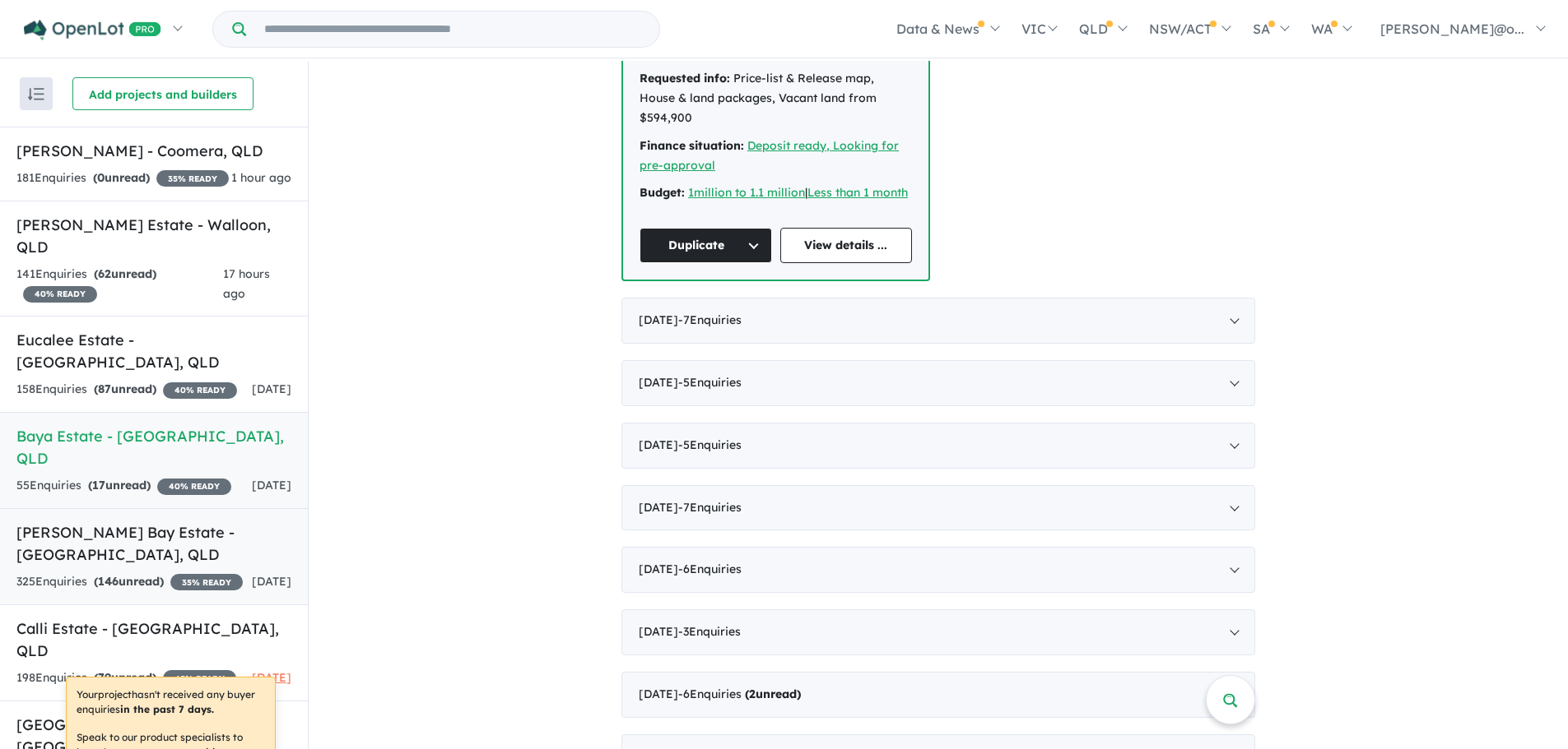
click at [193, 564] on link "[PERSON_NAME] Bay Estate - [GEOGRAPHIC_DATA] , QLD 325 Enquir ies ( 146 unread)…" at bounding box center [153, 557] width 308 height 97
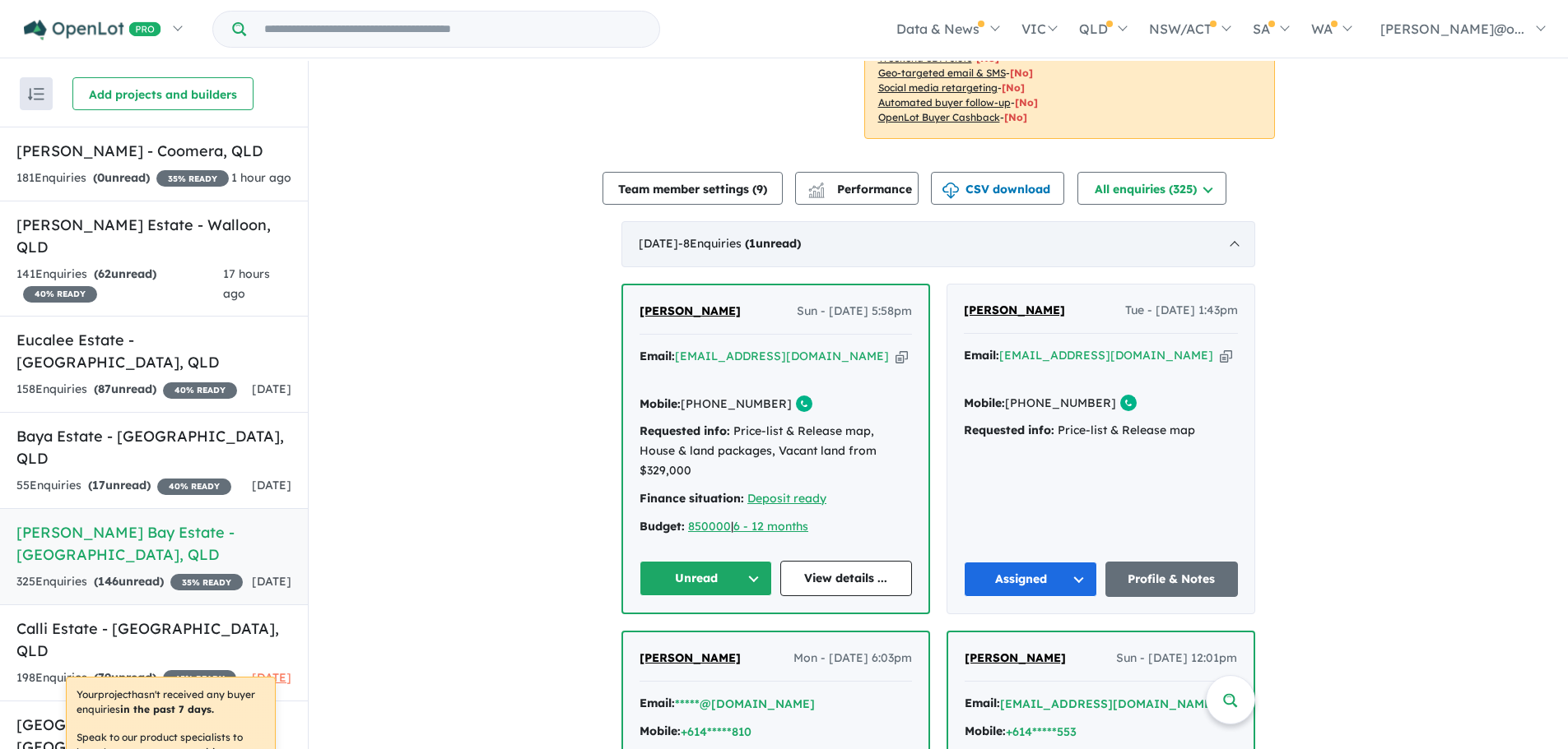
scroll to position [471, 0]
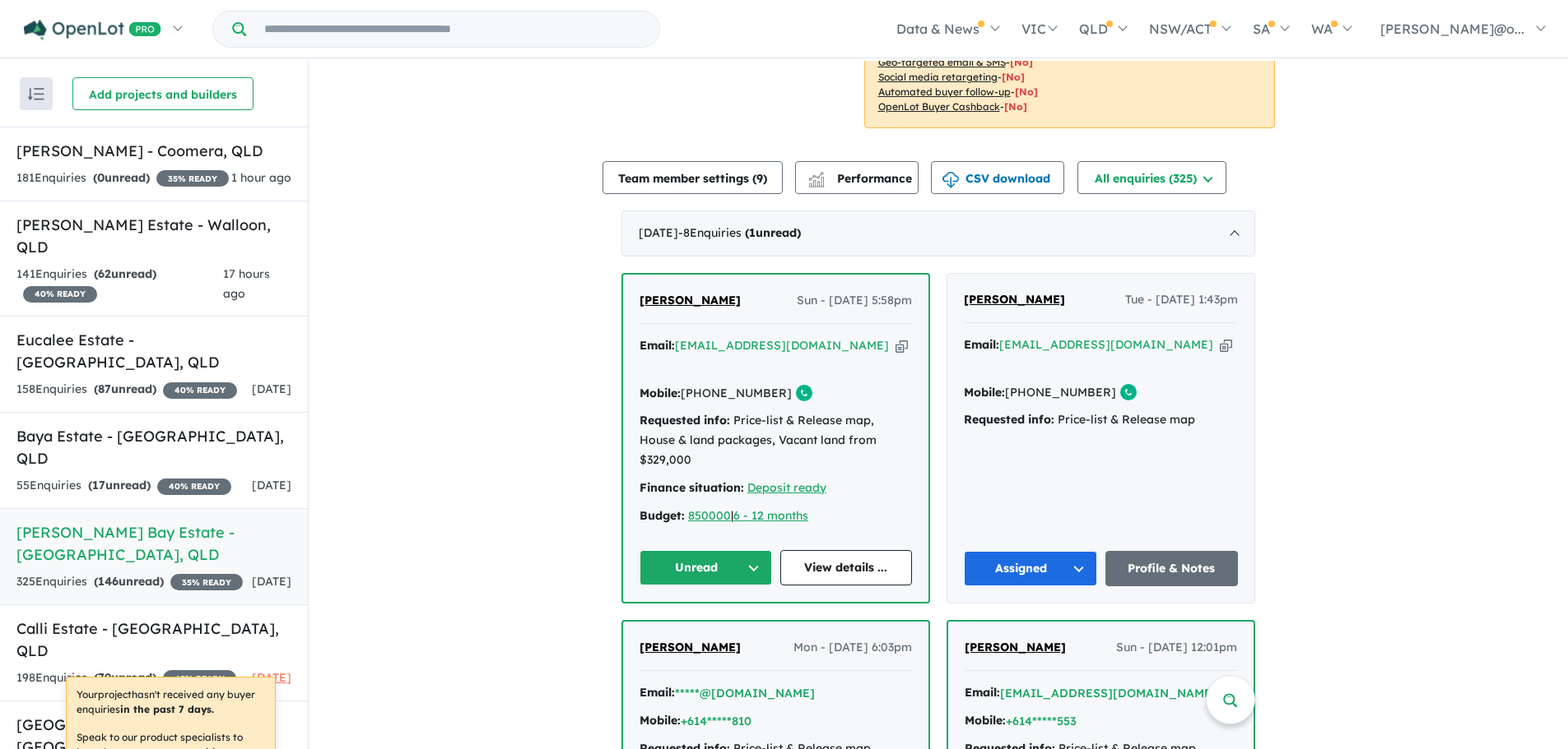
drag, startPoint x: 738, startPoint y: 275, endPoint x: 597, endPoint y: 282, distance: 141.2
click at [895, 338] on icon "button" at bounding box center [901, 346] width 12 height 17
click at [857, 363] on div "Email: [EMAIL_ADDRESS][DOMAIN_NAME] Copied! Mobile: [PHONE_NUMBER] Copied! Requ…" at bounding box center [776, 435] width 273 height 198
drag, startPoint x: 824, startPoint y: 357, endPoint x: 681, endPoint y: 357, distance: 143.0
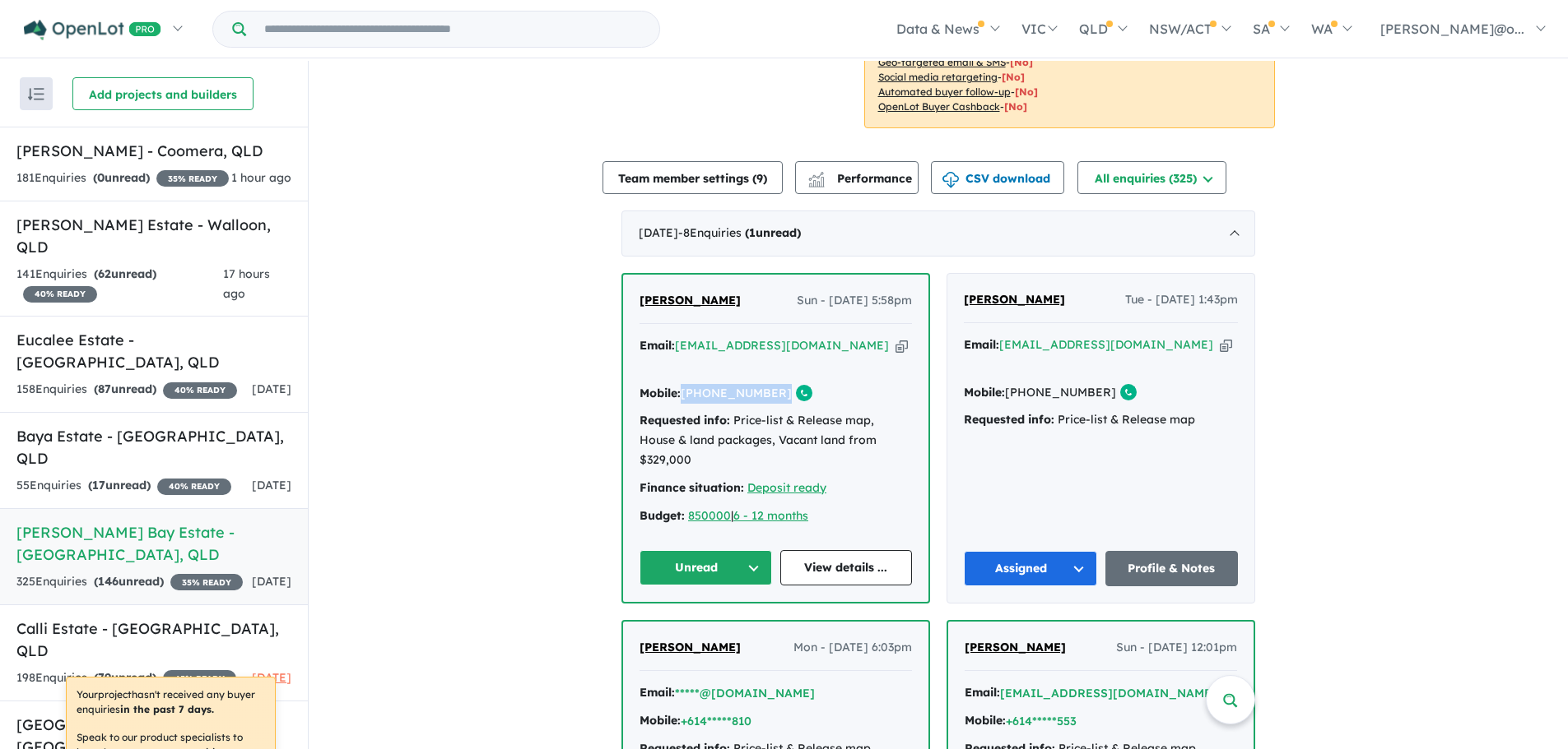
click at [681, 384] on div "Mobile: [PHONE_NUMBER] Copied!" at bounding box center [776, 393] width 273 height 20
click at [707, 550] on button "Unread" at bounding box center [706, 567] width 132 height 35
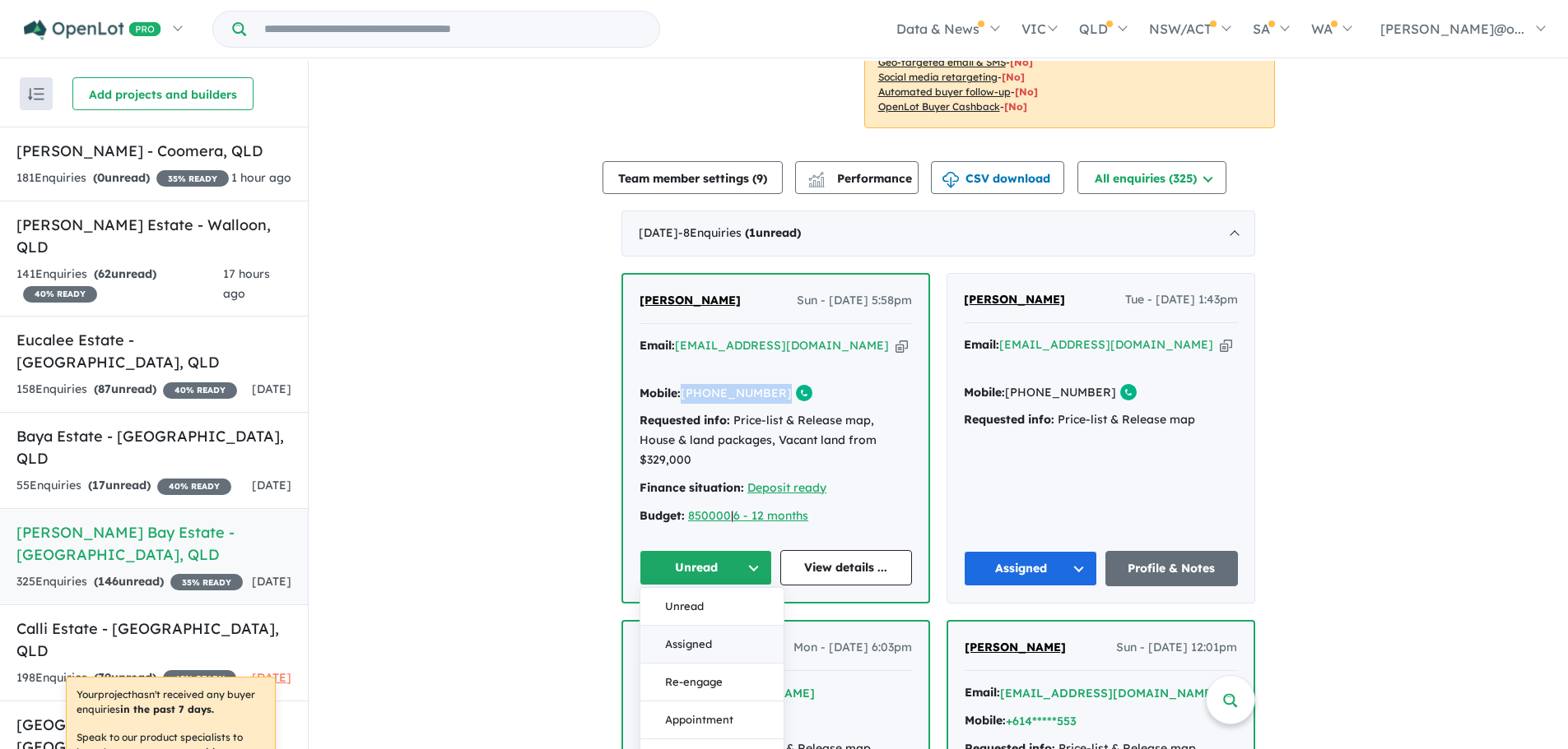
click at [721, 626] on button "Assigned" at bounding box center [712, 645] width 143 height 38
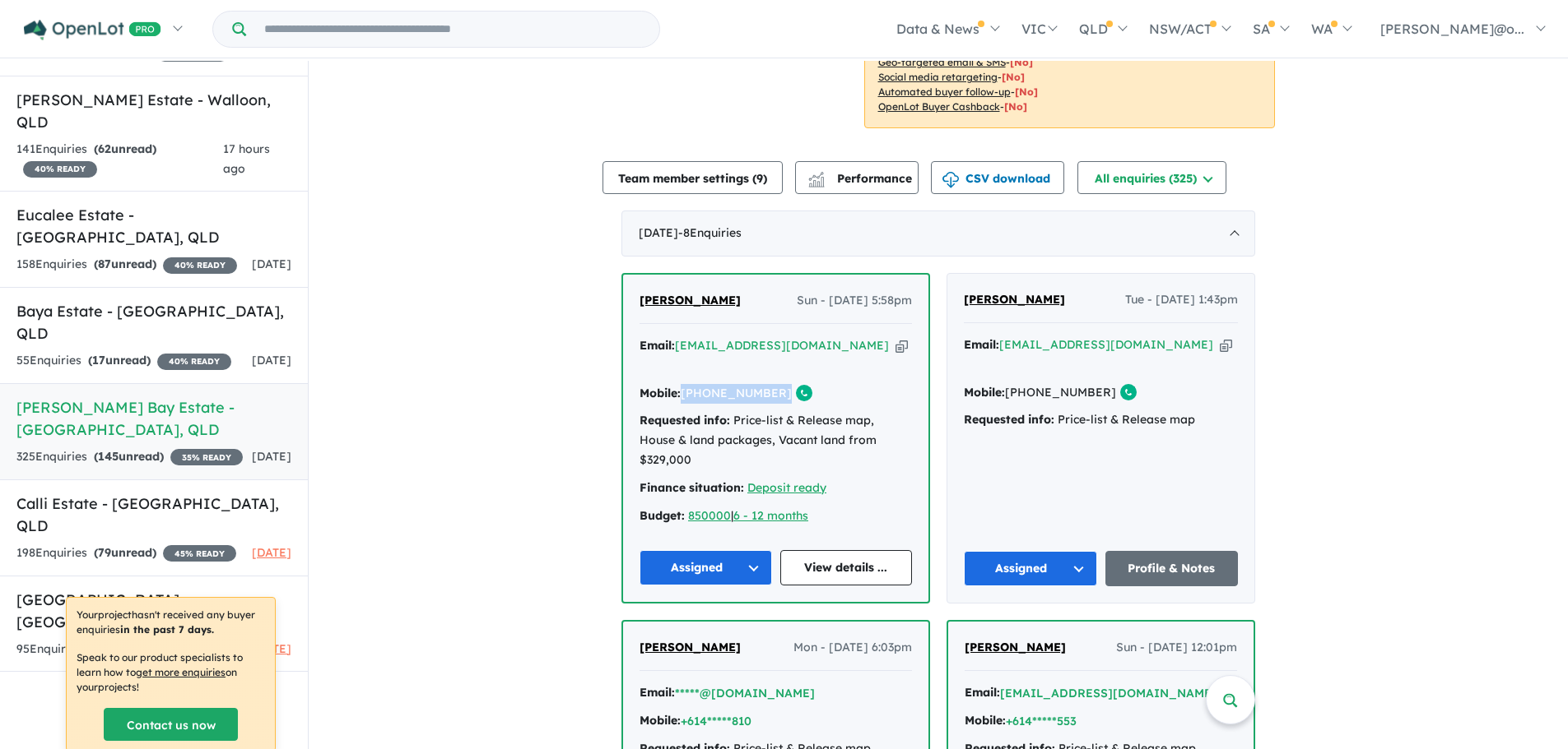
scroll to position [0, 0]
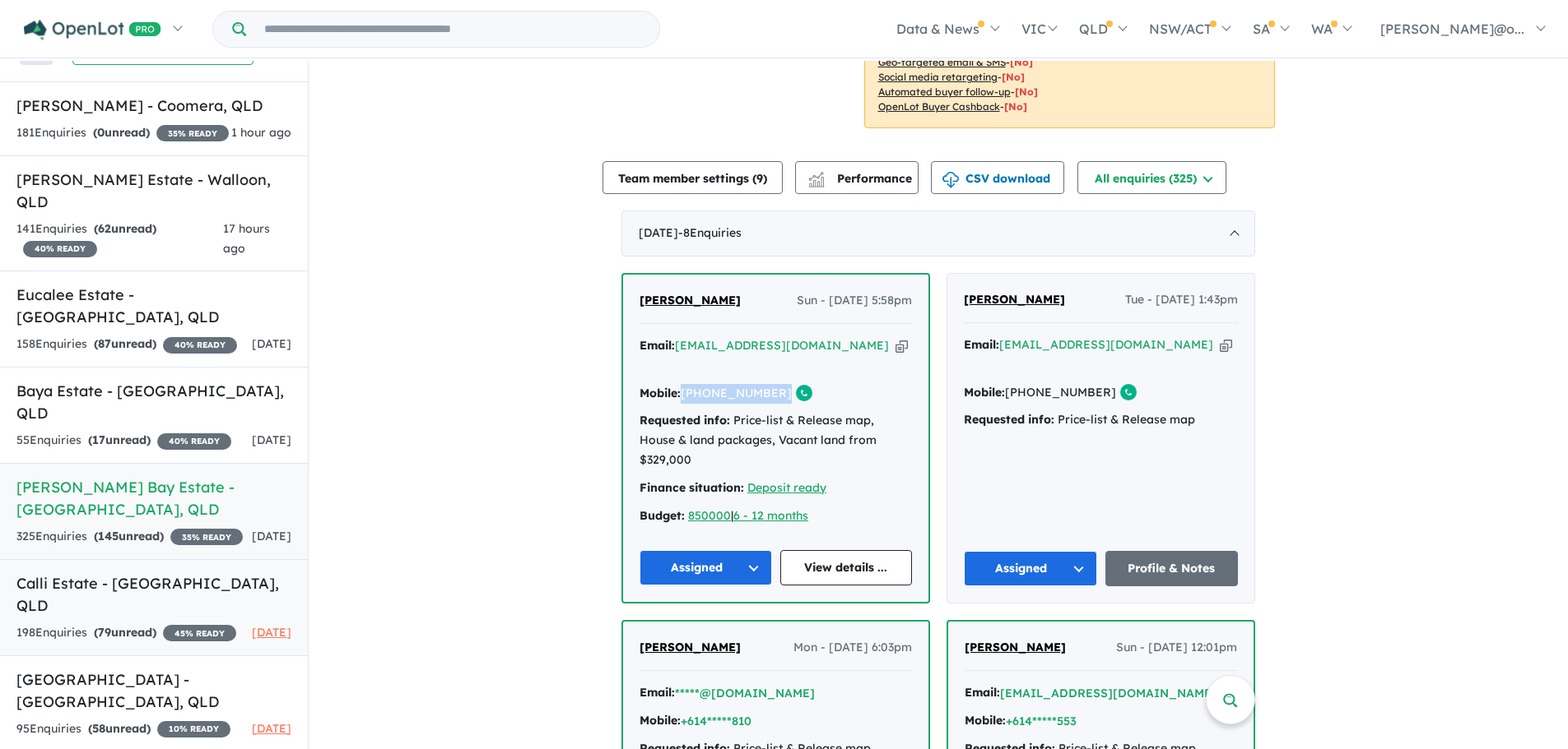
click at [150, 625] on strong "( 79 unread)" at bounding box center [125, 633] width 62 height 15
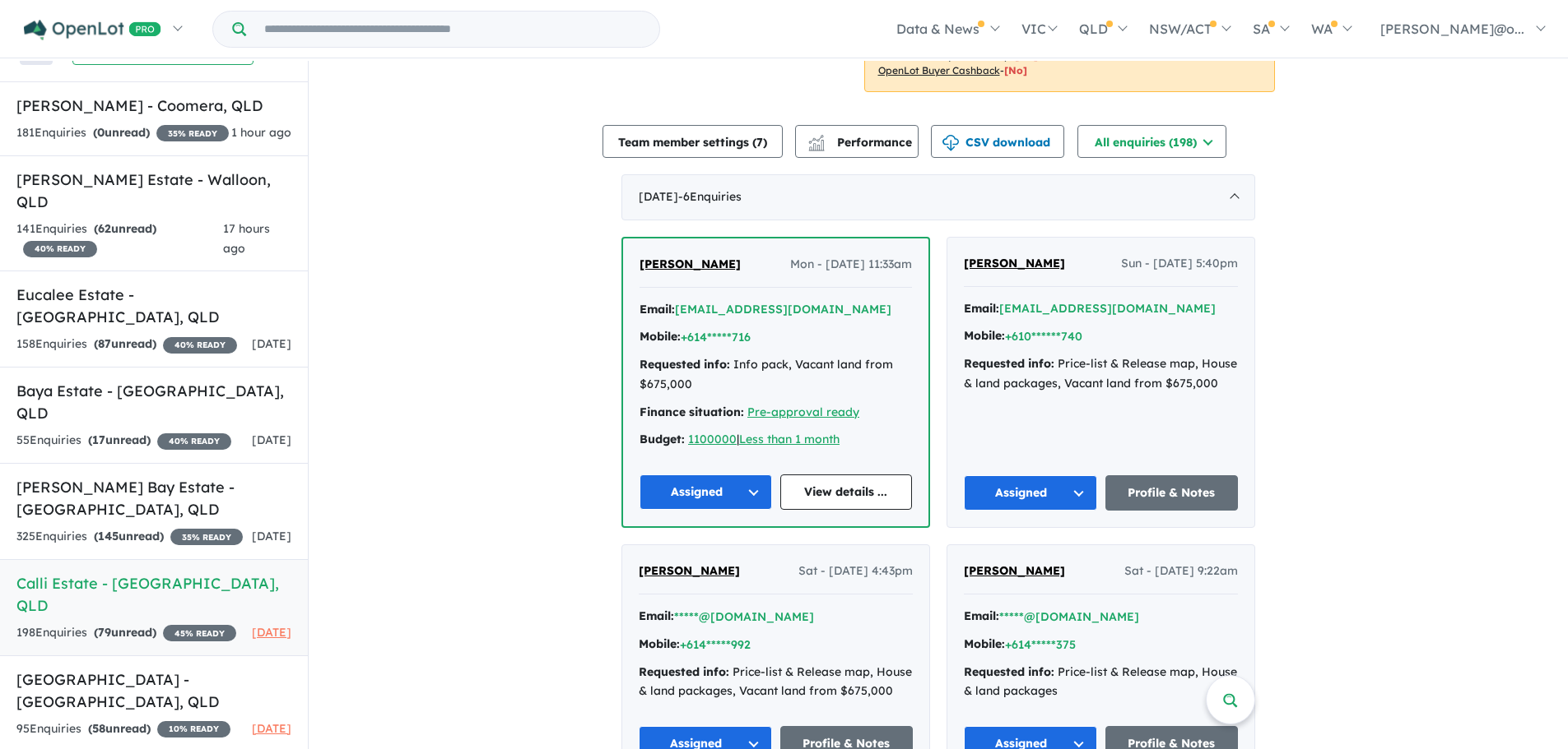
scroll to position [3, 0]
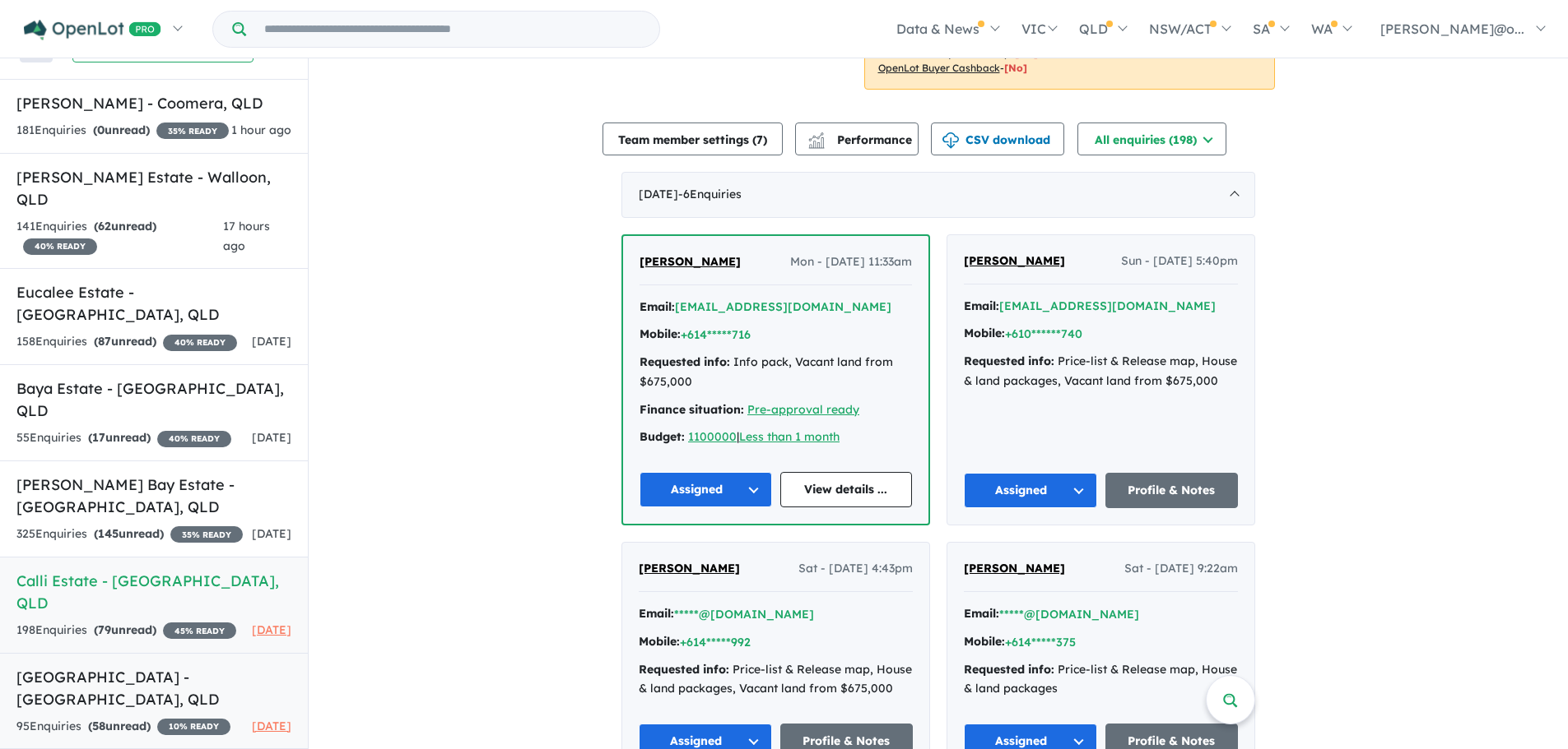
click at [109, 723] on div "95 Enquir ies ( 58 unread) 10 % READY" at bounding box center [123, 726] width 214 height 20
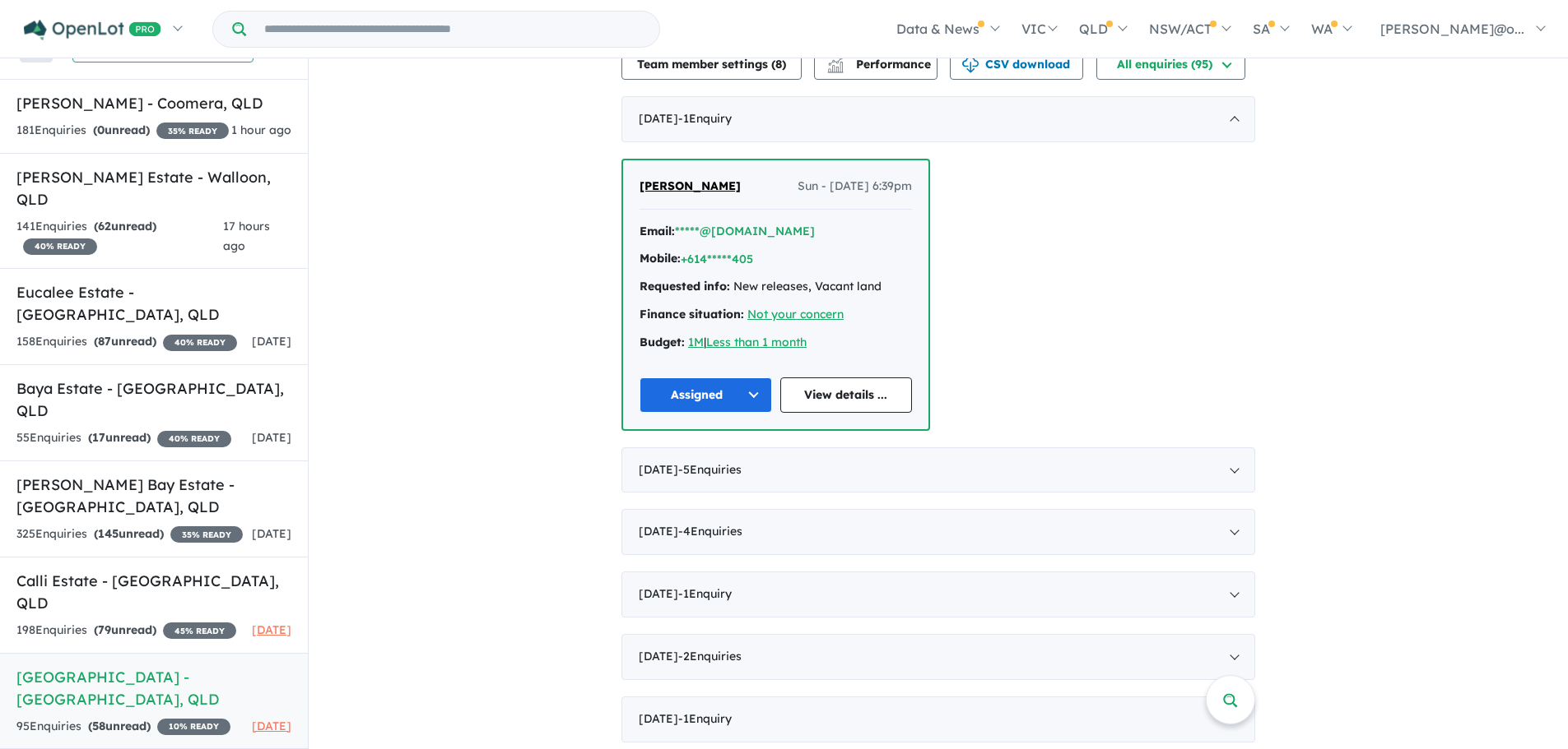
scroll to position [436, 0]
